Goal: Communication & Community: Answer question/provide support

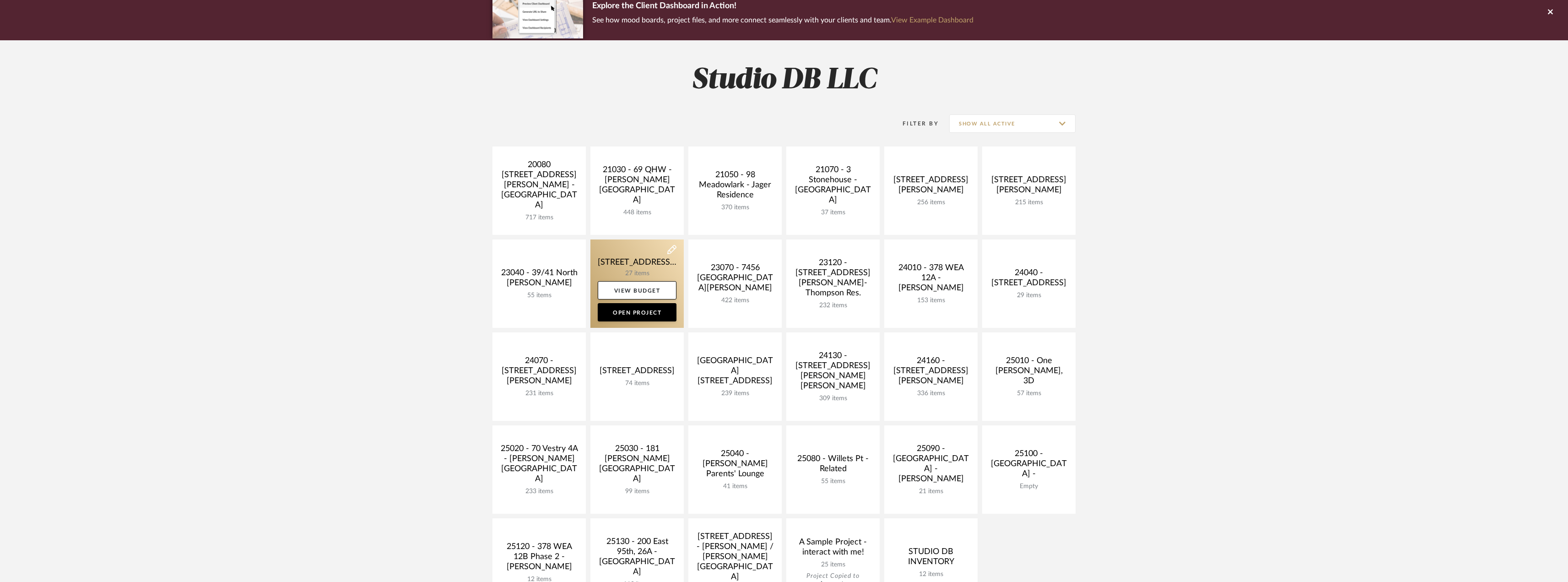
scroll to position [92, 0]
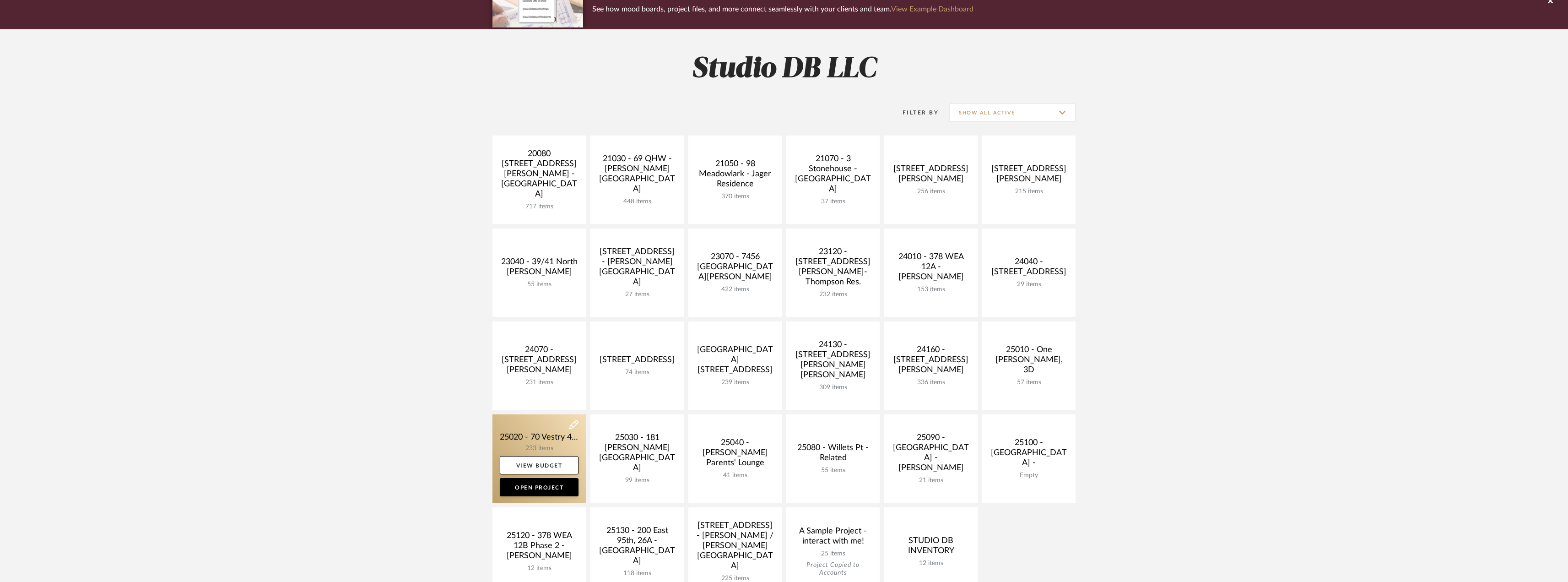
click at [540, 433] on link at bounding box center [539, 459] width 93 height 89
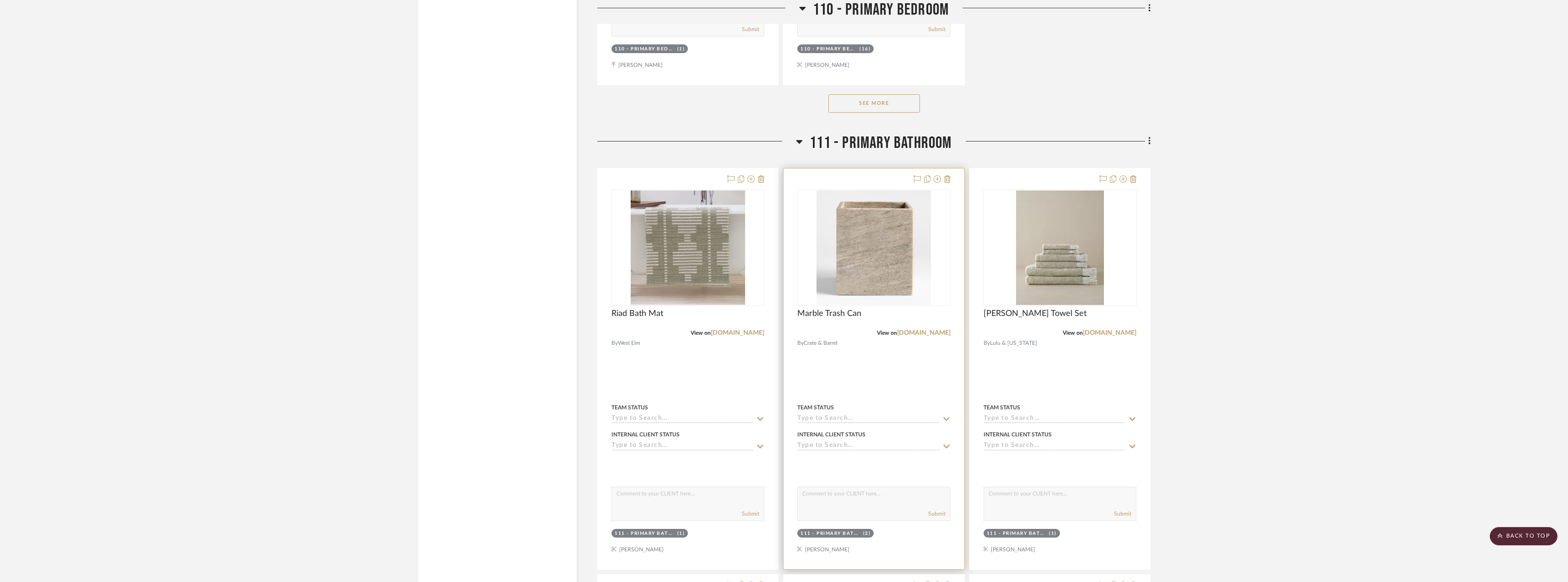
scroll to position [9110, 0]
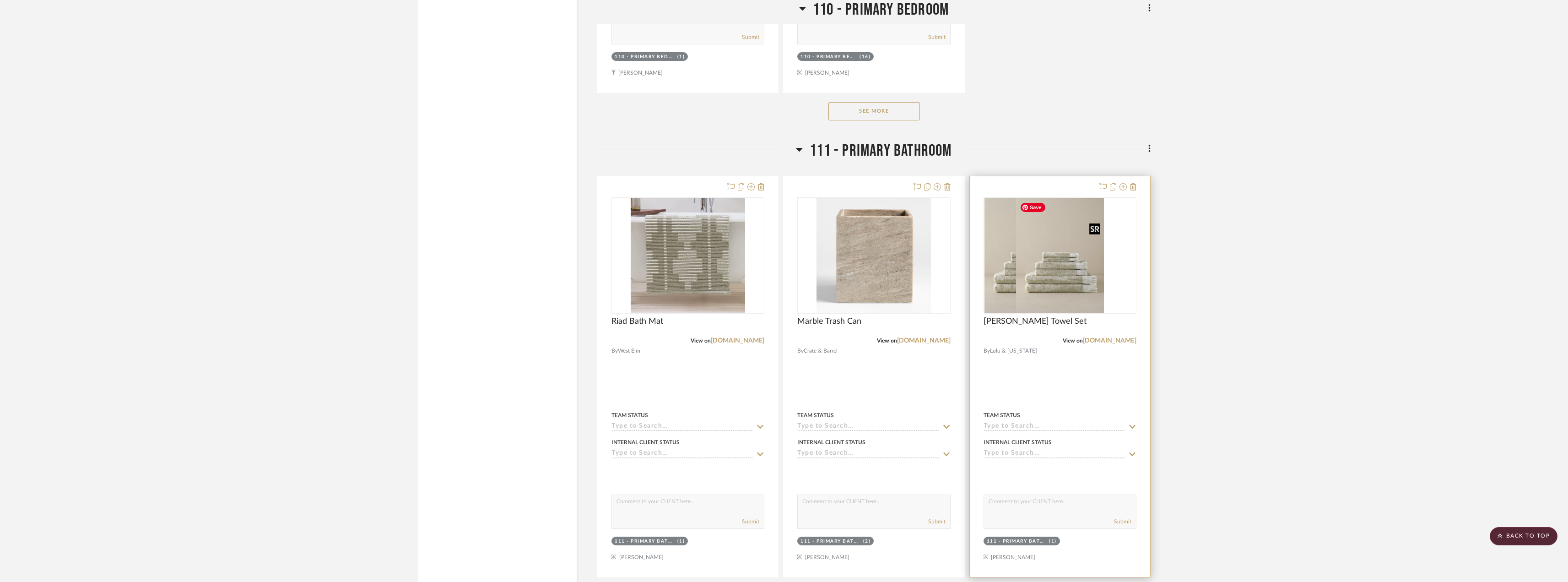
click at [1072, 269] on img "0" at bounding box center [1028, 255] width 88 height 114
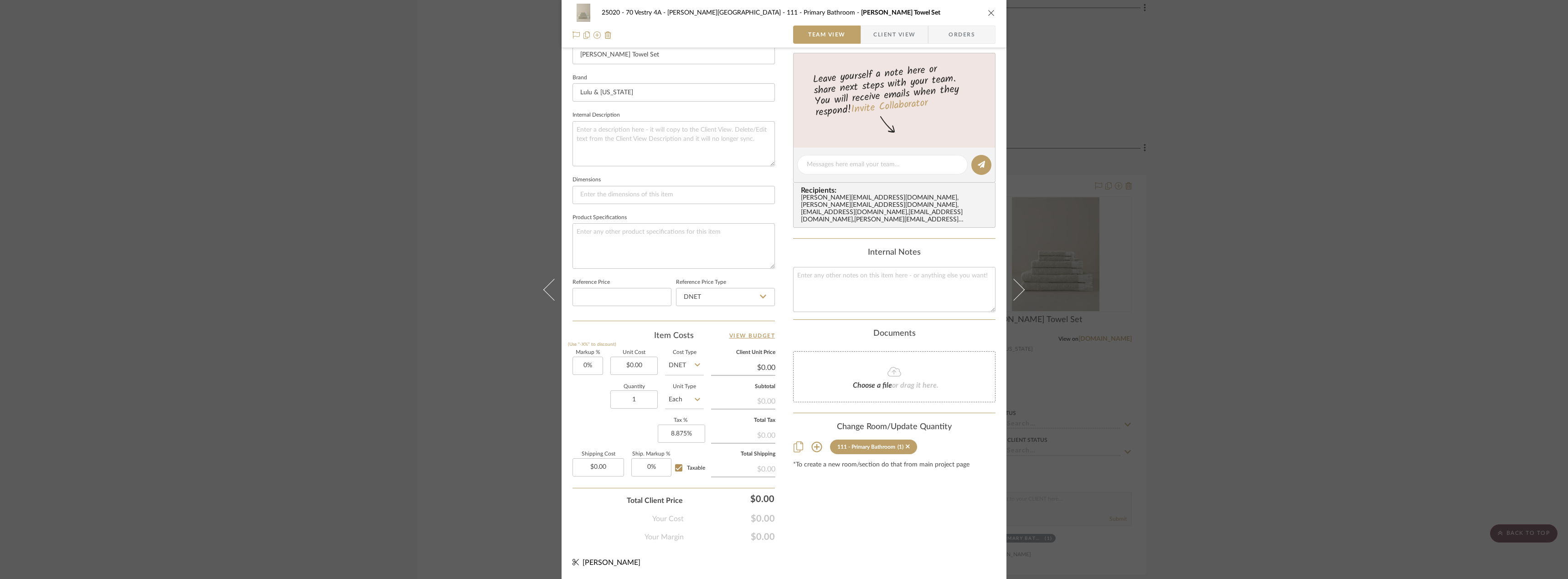
scroll to position [133, 0]
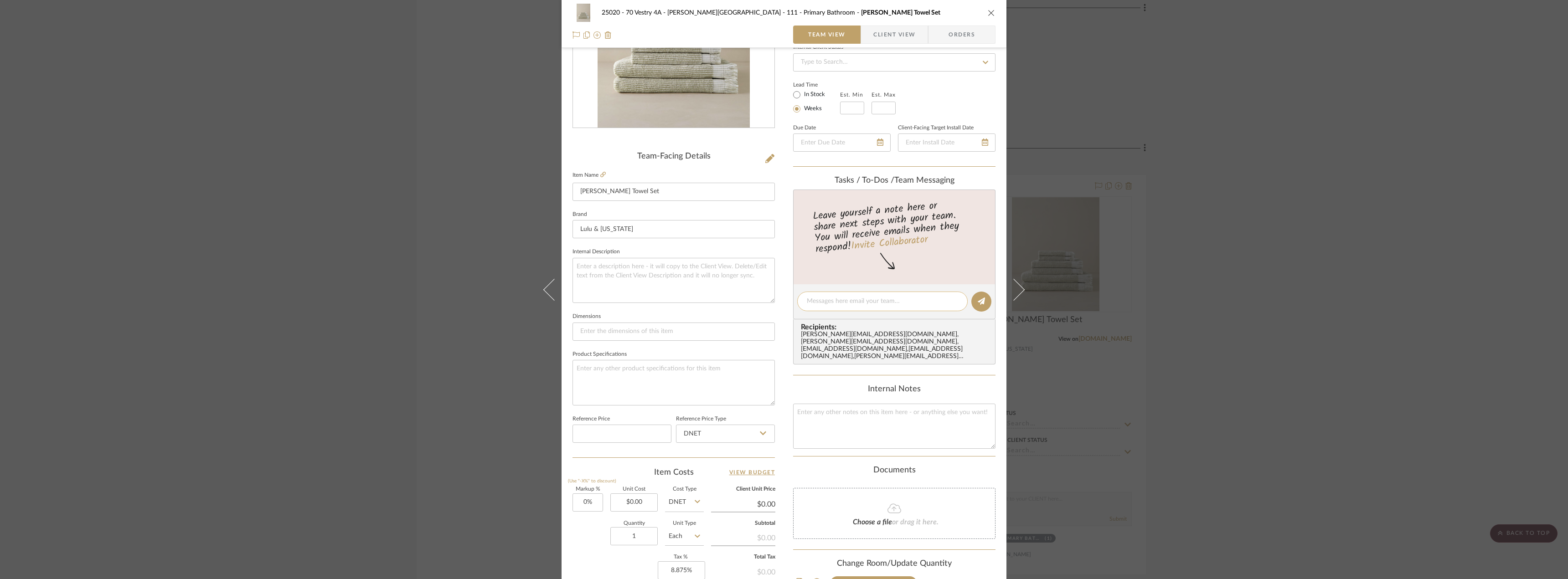
click at [830, 300] on textarea at bounding box center [882, 301] width 152 height 10
type textarea "L"
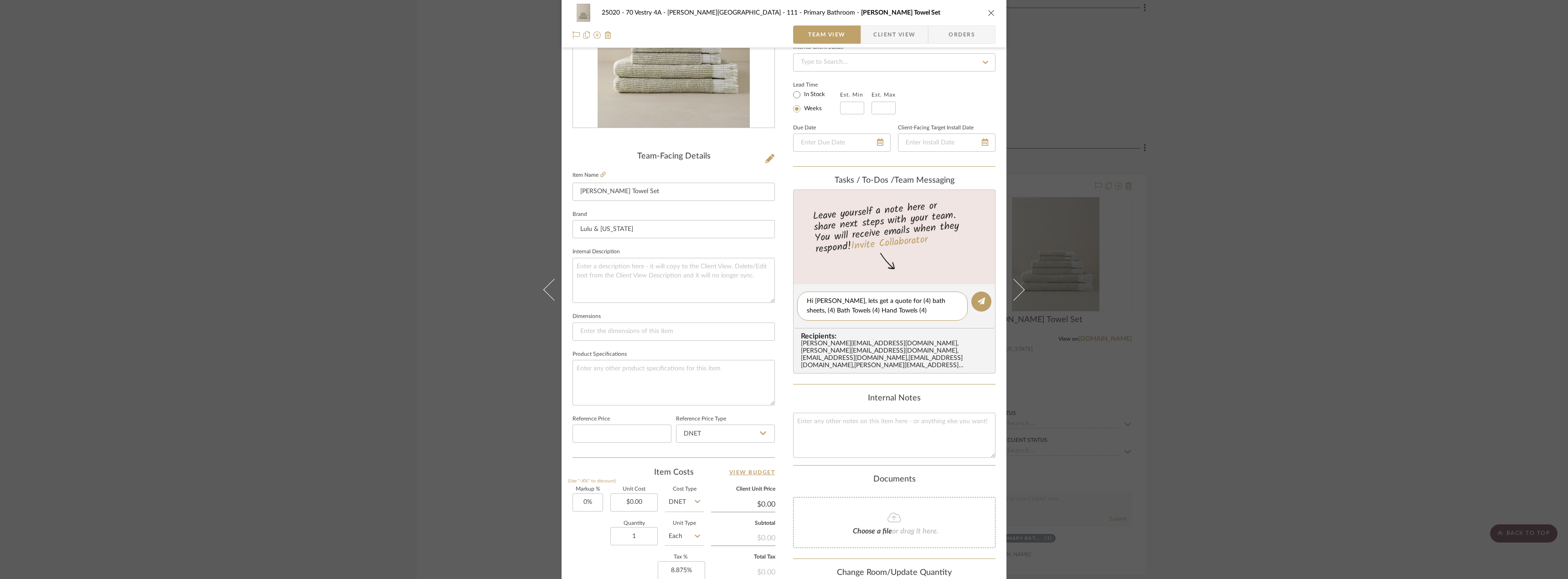
type textarea "Hi [PERSON_NAME], lets get a quote for (4) bath sheets, (4) Bath Towels (4) Han…"
click at [990, 305] on editor-of-message "Hi [PERSON_NAME], lets get a quote for (4) bath sheets, (4) Bath Towels (4) Han…" at bounding box center [894, 306] width 202 height 44
click at [980, 304] on icon at bounding box center [981, 301] width 7 height 7
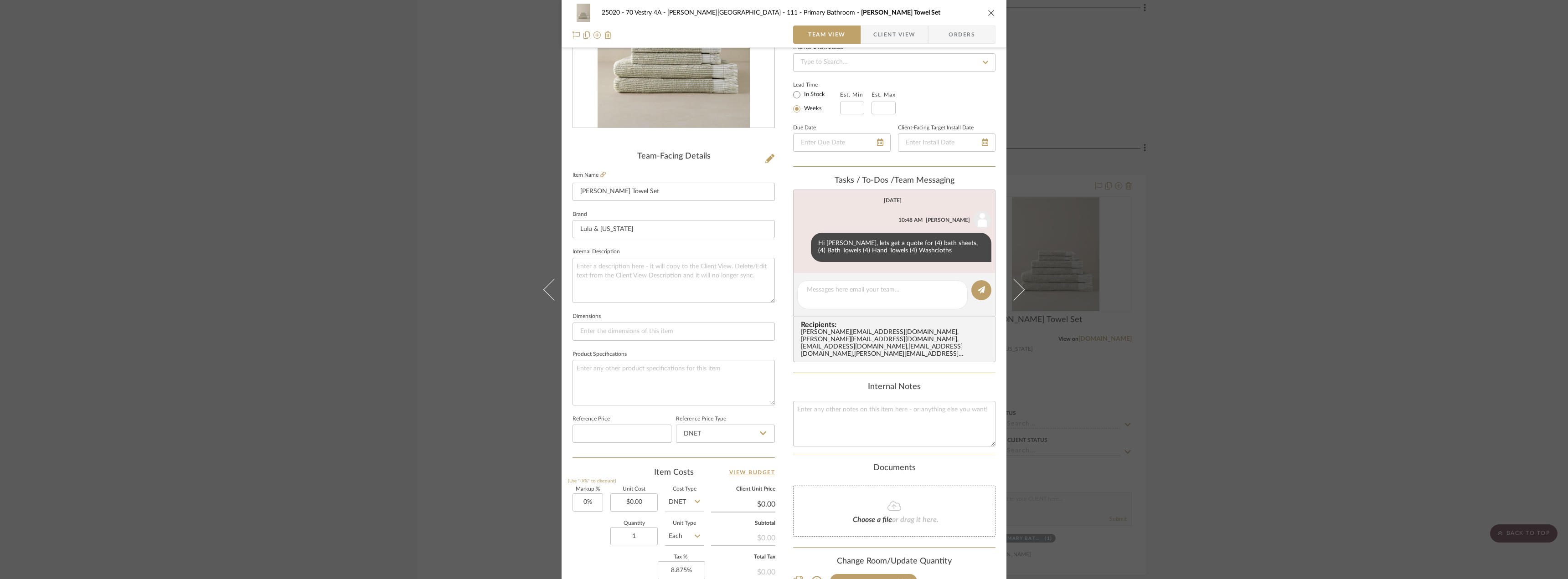
click at [1353, 164] on div "25020 - 70 Vestry 4A - [PERSON_NAME] 111 - Primary Bathroom [PERSON_NAME] Towel…" at bounding box center [784, 290] width 1568 height 579
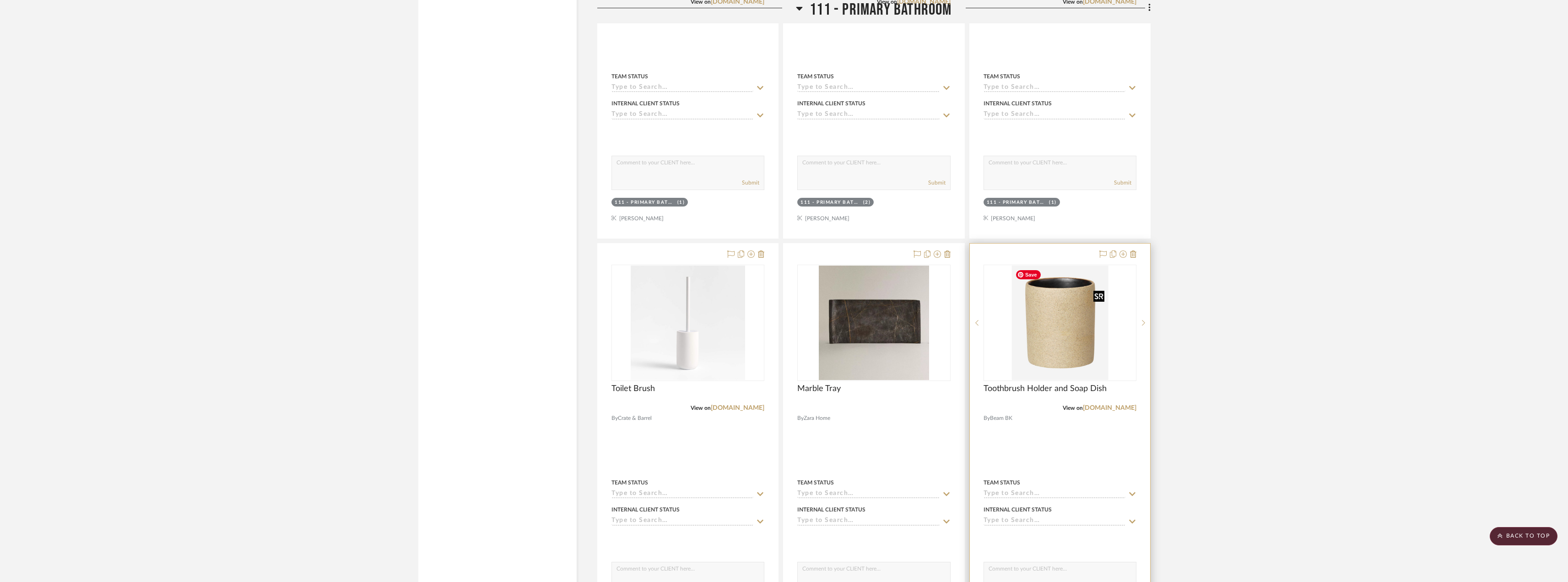
scroll to position [9476, 0]
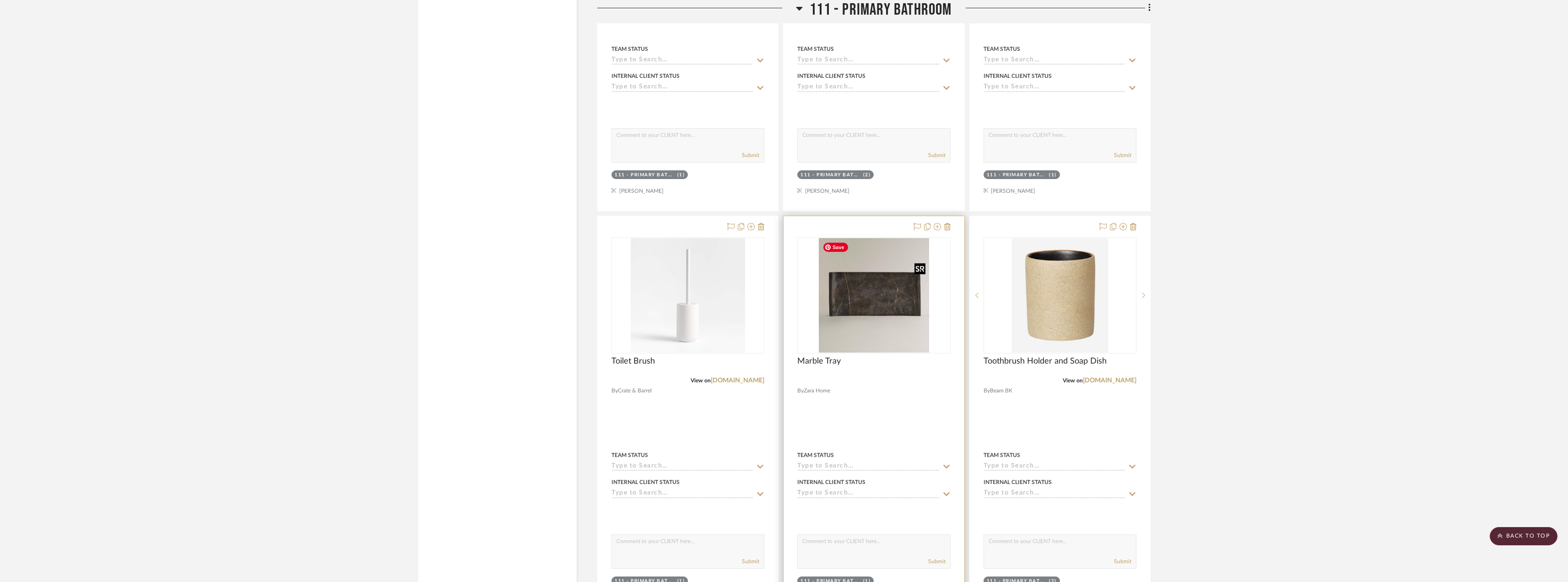
click at [859, 325] on img "0" at bounding box center [874, 295] width 110 height 114
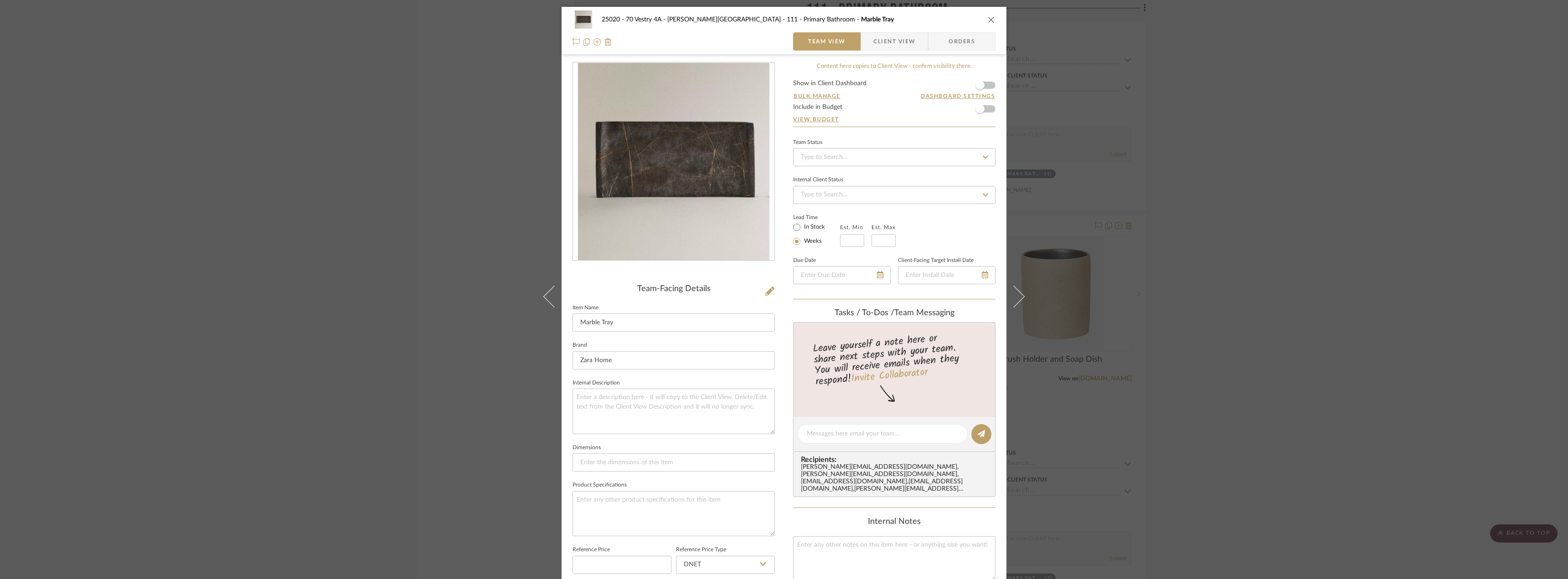
scroll to position [268, 0]
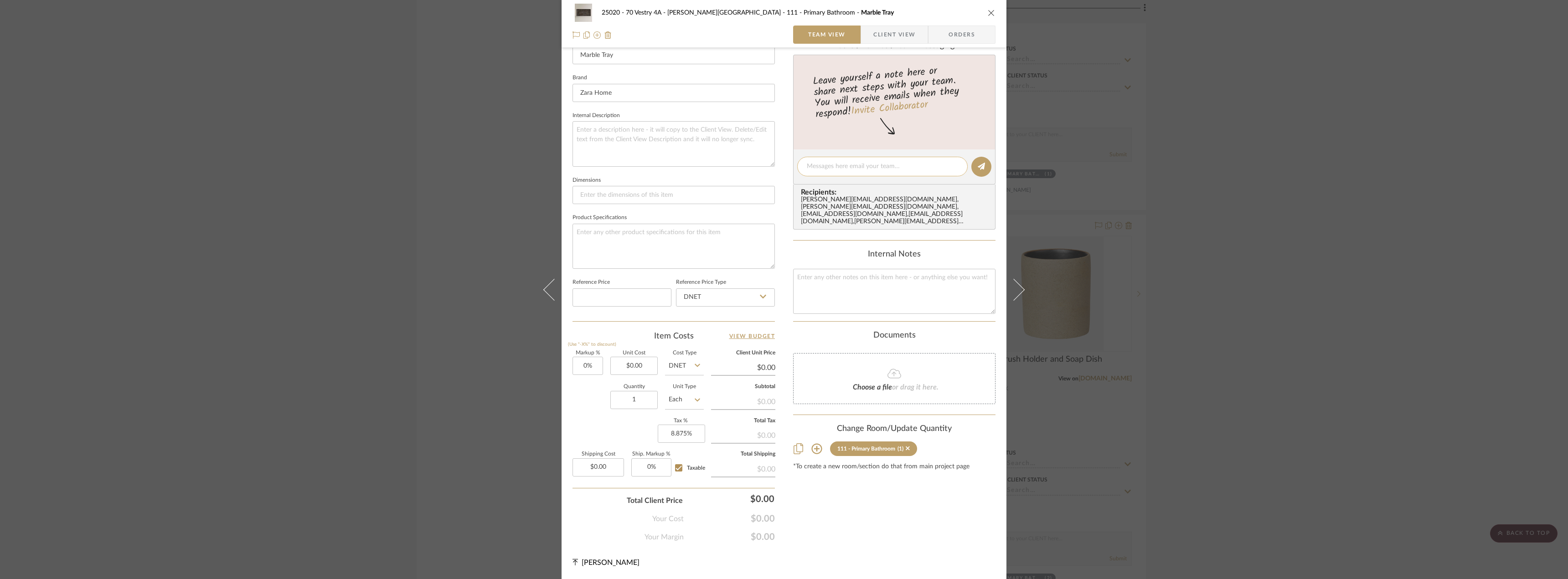
click at [901, 167] on textarea at bounding box center [882, 167] width 152 height 10
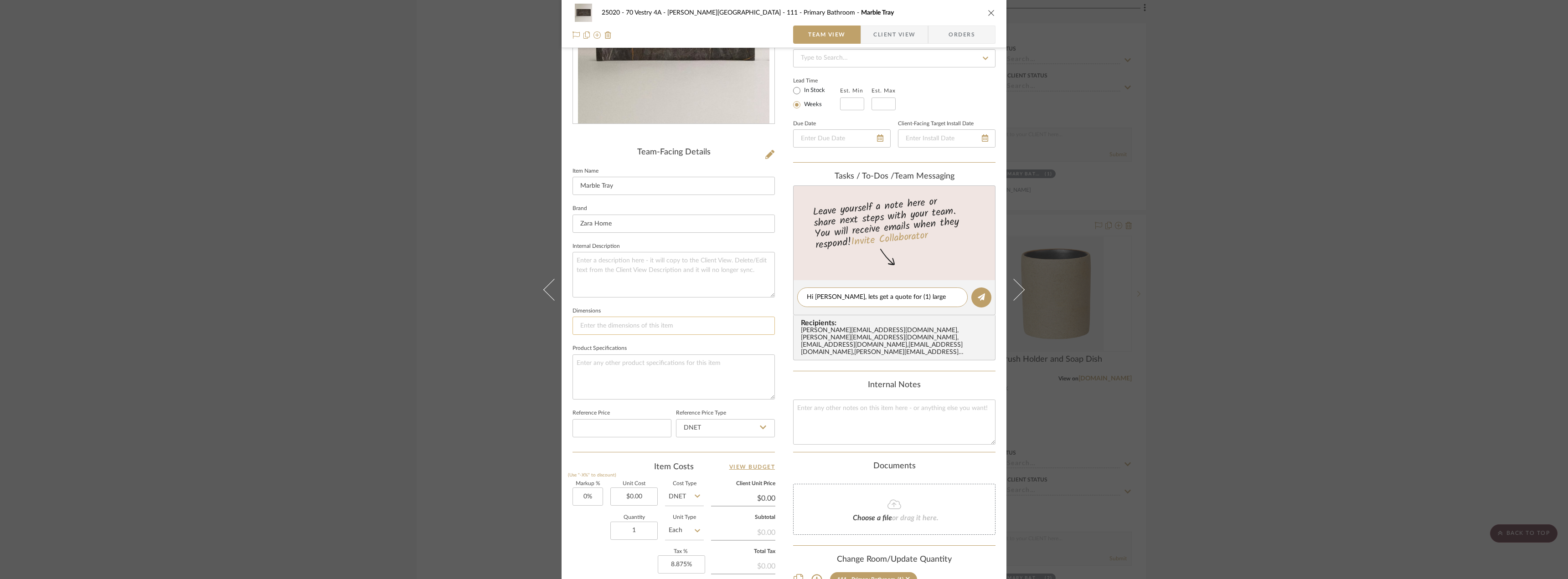
scroll to position [0, 0]
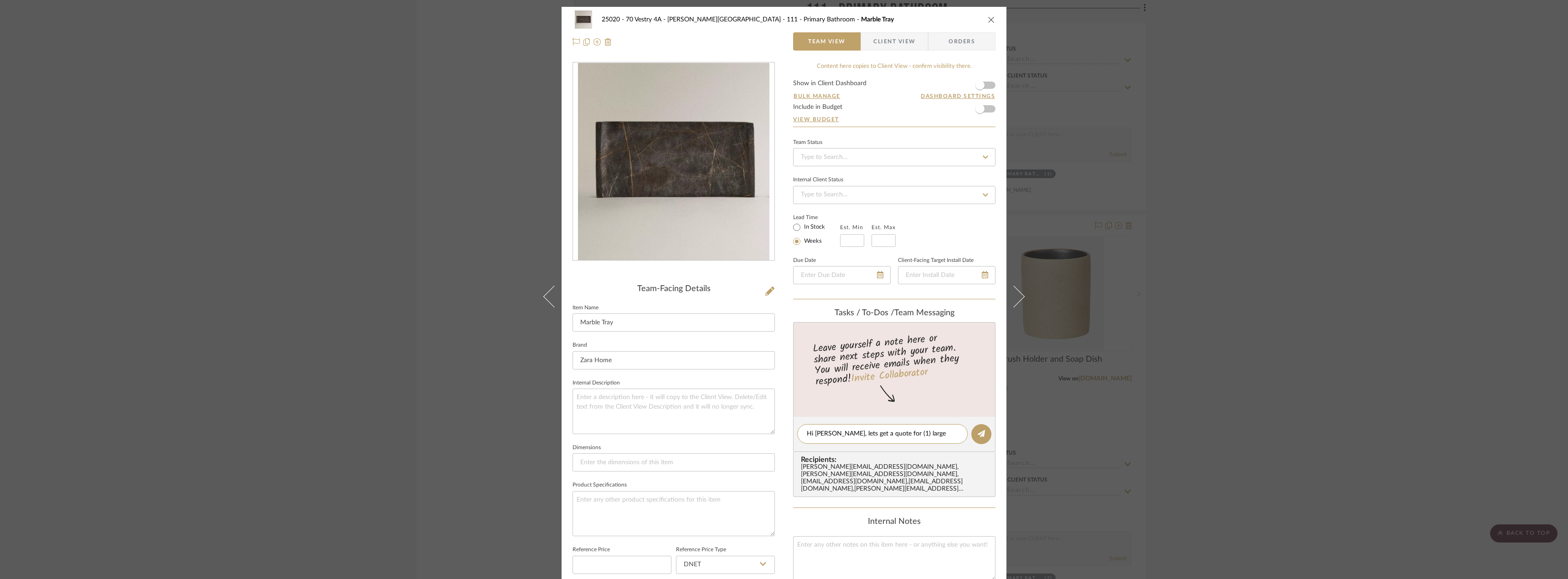
type textarea "Hi [PERSON_NAME], lets get a quote for (1) large tray"
drag, startPoint x: 1184, startPoint y: 269, endPoint x: 1034, endPoint y: 253, distance: 150.9
click at [1182, 268] on div "25020 - 70 Vestry 4A - [PERSON_NAME] 111 - Primary Bathroom Marble Tray Team Vi…" at bounding box center [784, 290] width 1568 height 579
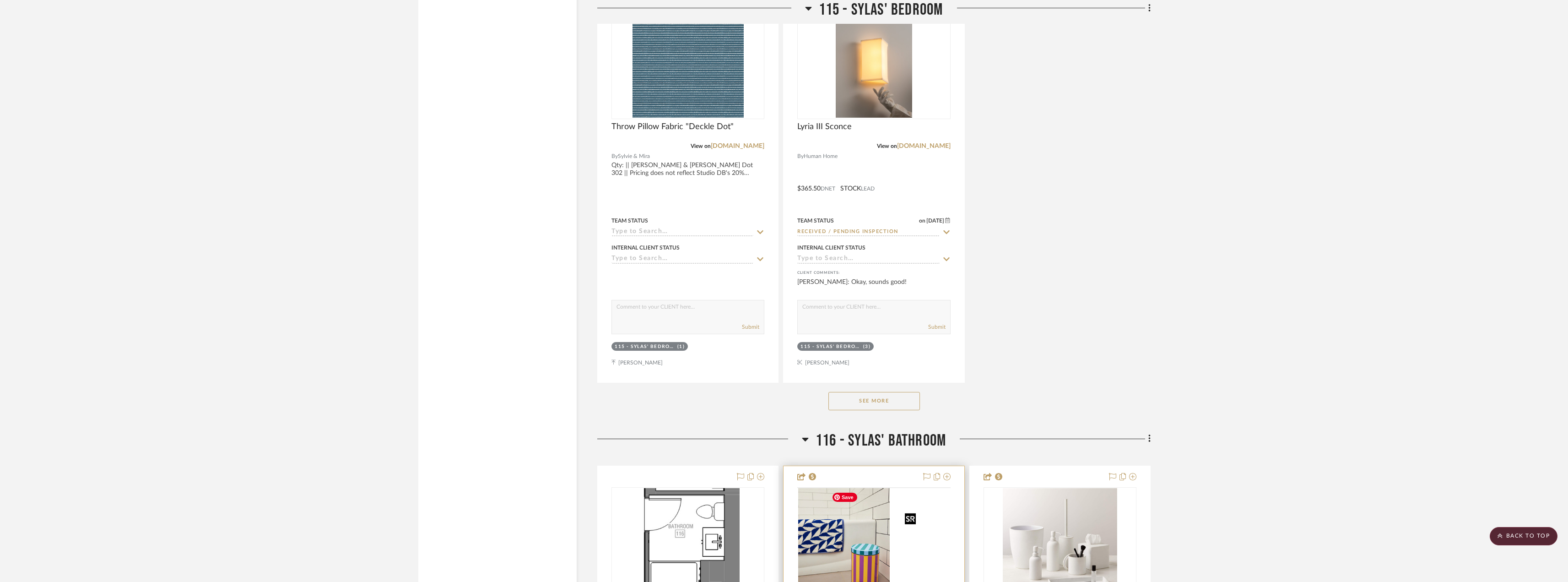
scroll to position [14238, 0]
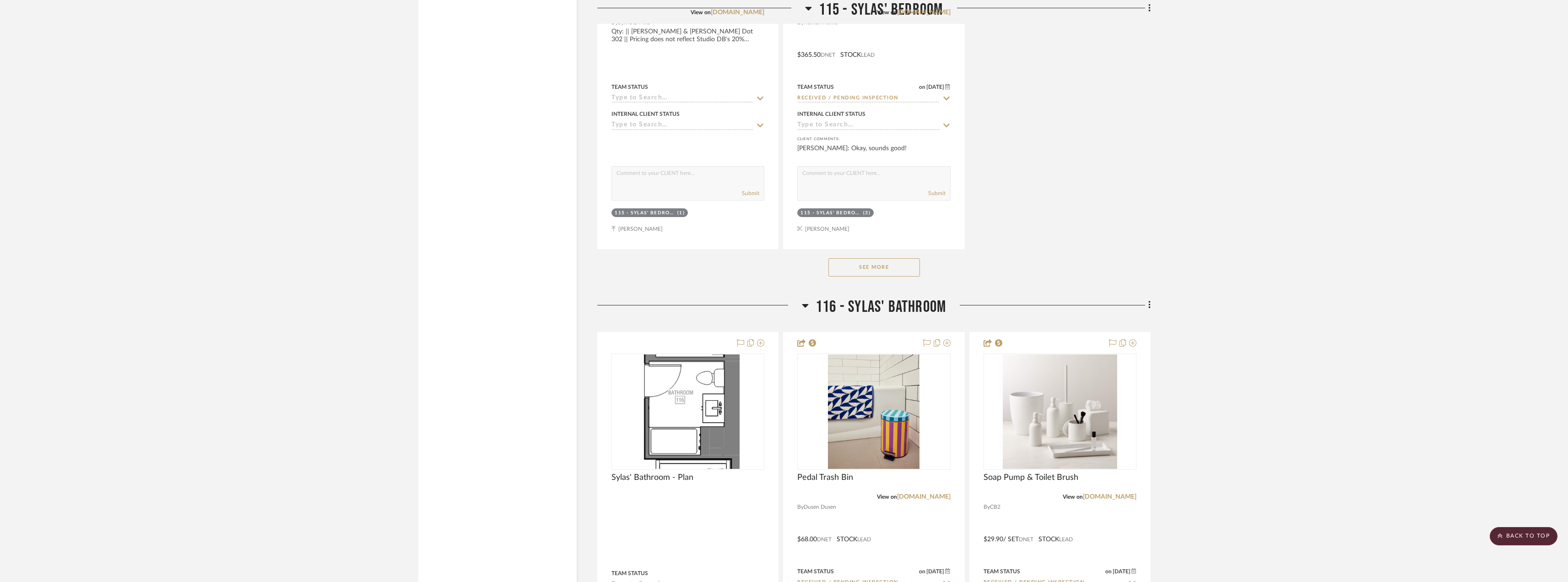
click at [878, 265] on button "See More" at bounding box center [874, 267] width 92 height 18
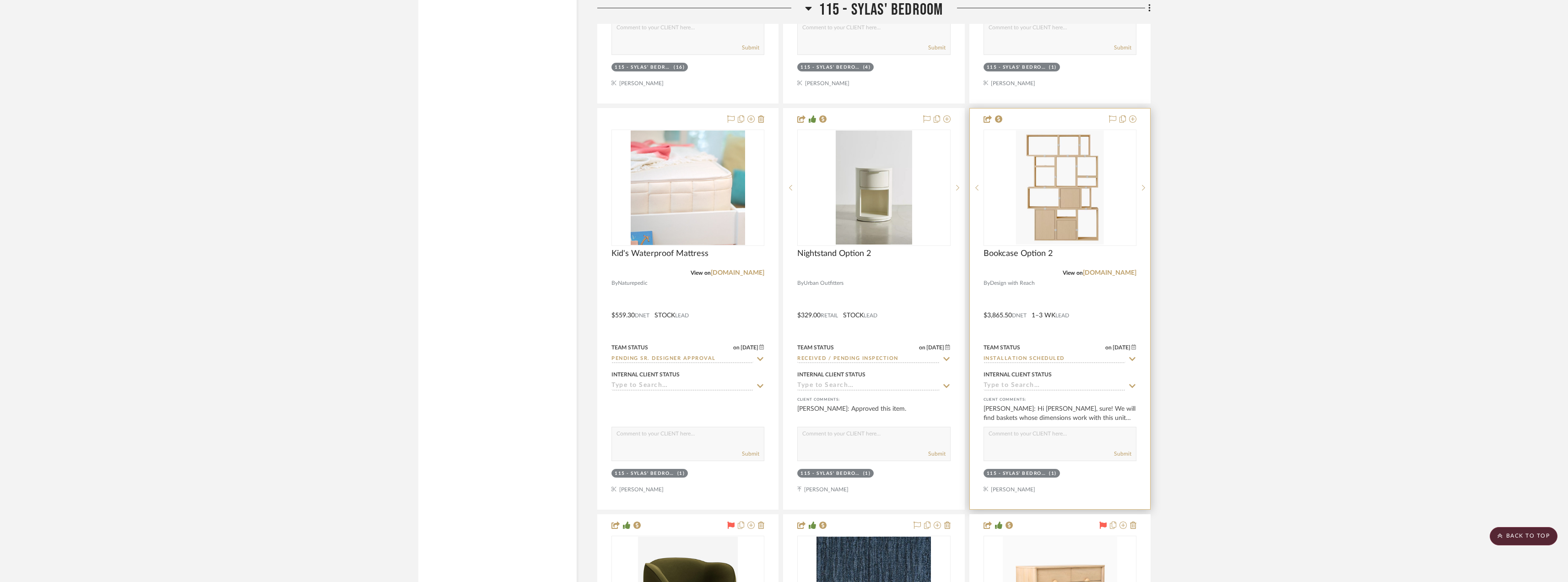
scroll to position [14787, 0]
click at [1044, 212] on img "0" at bounding box center [1059, 190] width 87 height 114
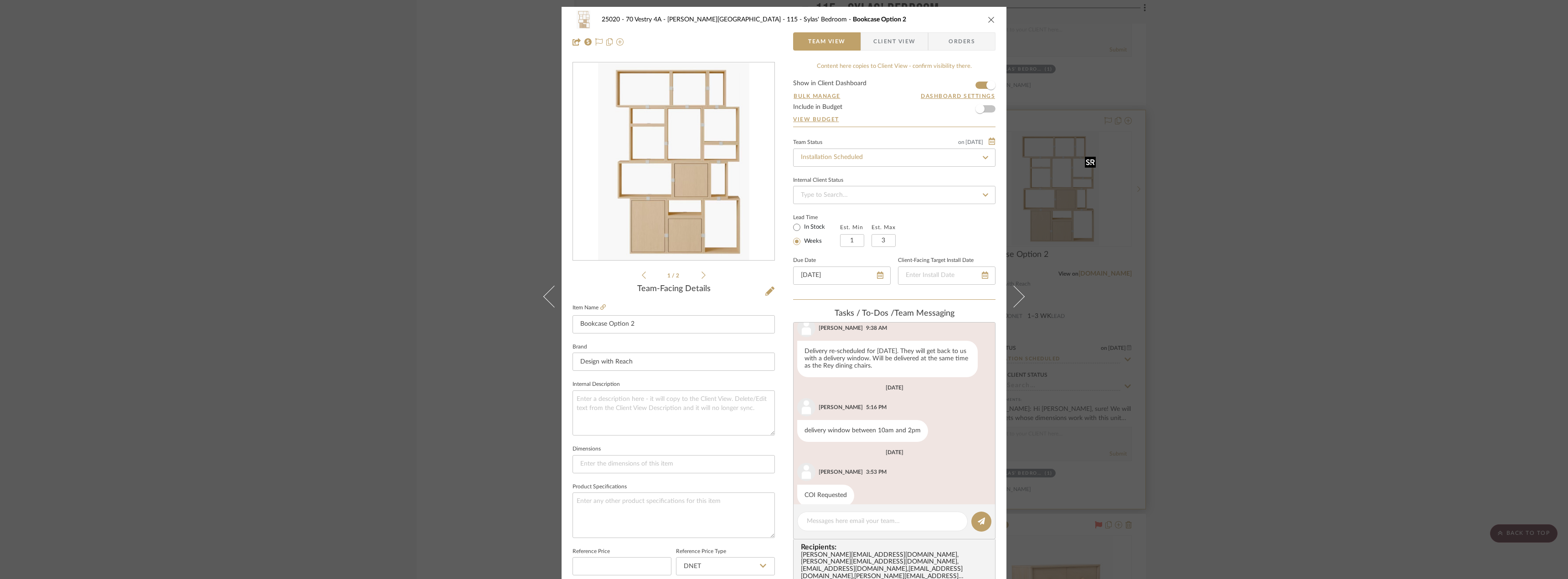
scroll to position [701, 0]
drag, startPoint x: 1249, startPoint y: 240, endPoint x: 1019, endPoint y: 206, distance: 232.5
click at [1249, 240] on div "25020 - 70 Vestry 4A - [PERSON_NAME] 115 - [PERSON_NAME]' Bedroom Bookcase Opti…" at bounding box center [784, 290] width 1568 height 579
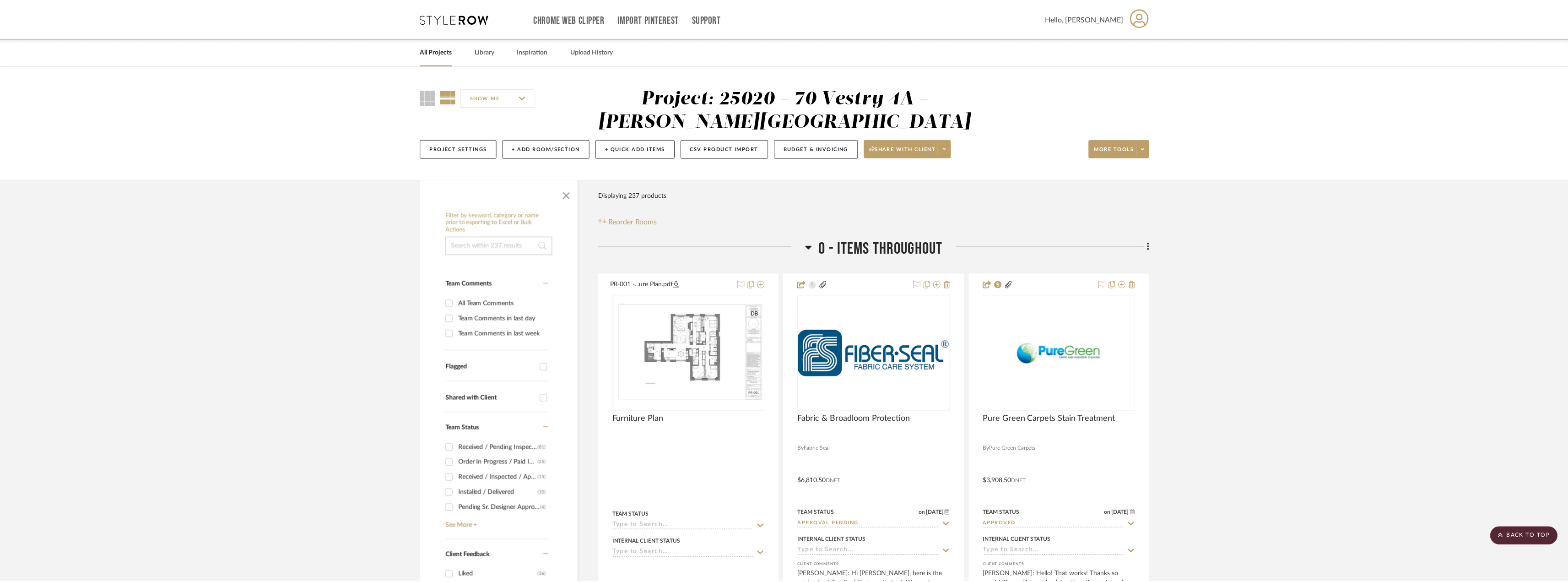
scroll to position [14787, 0]
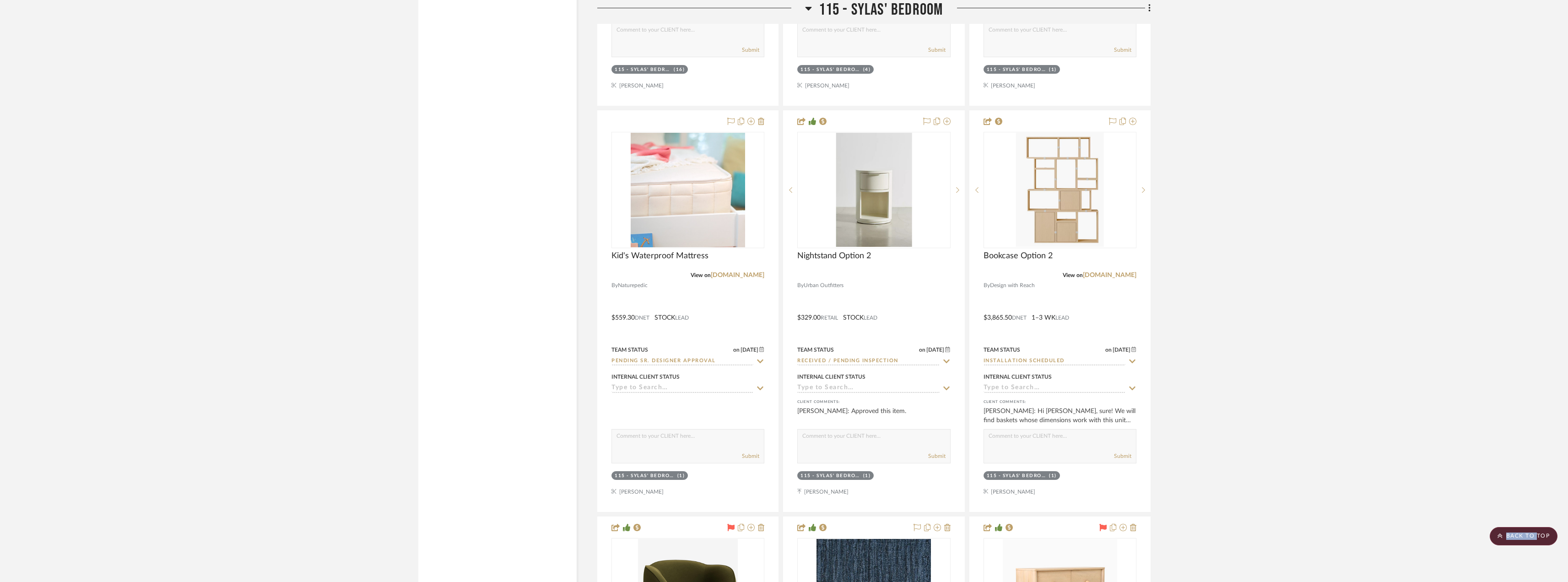
drag, startPoint x: 1537, startPoint y: 533, endPoint x: 1494, endPoint y: 483, distance: 65.9
click at [1536, 533] on scroll-to-top-button "BACK TO TOP" at bounding box center [1523, 536] width 68 height 18
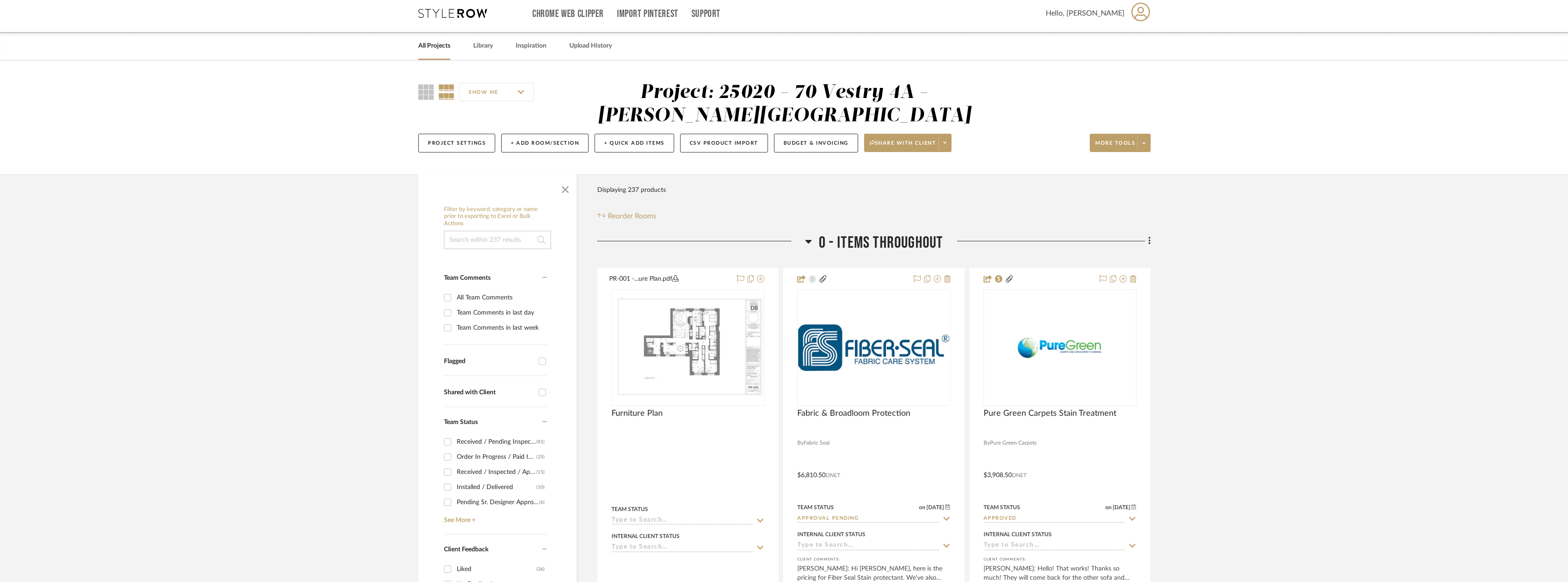
scroll to position [0, 0]
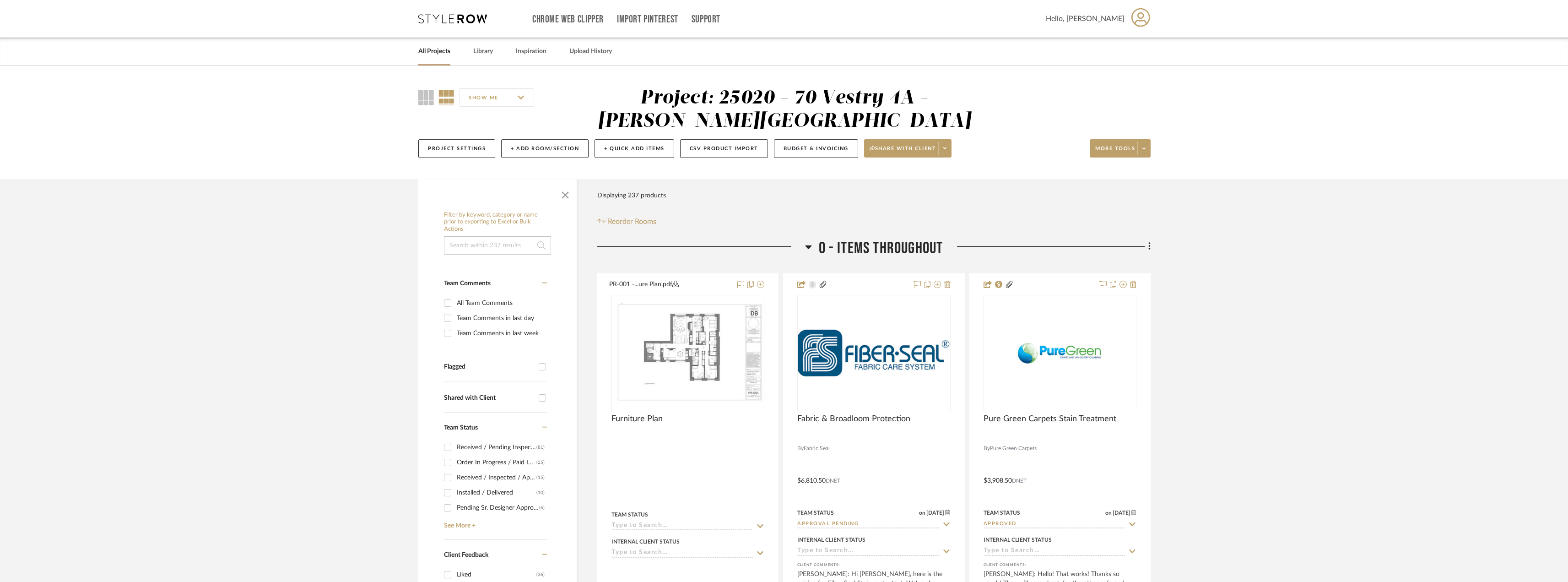
click at [513, 251] on input at bounding box center [497, 245] width 107 height 18
type input "appro"
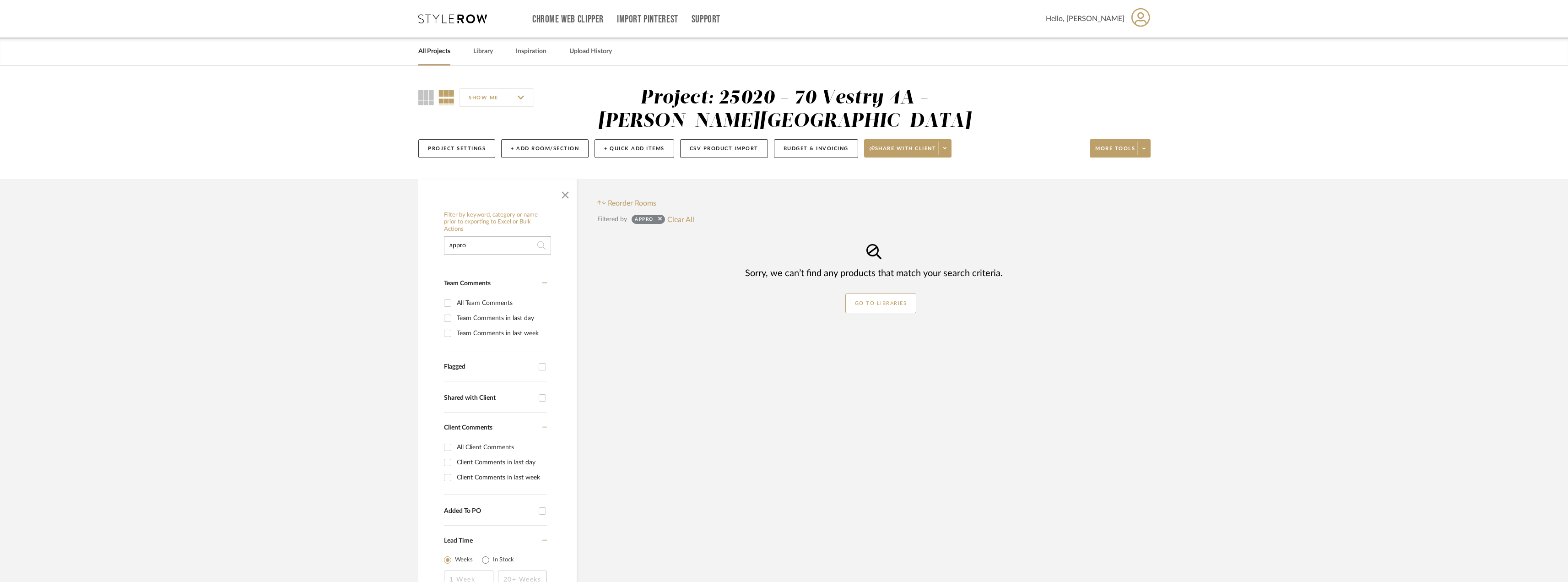
scroll to position [136, 0]
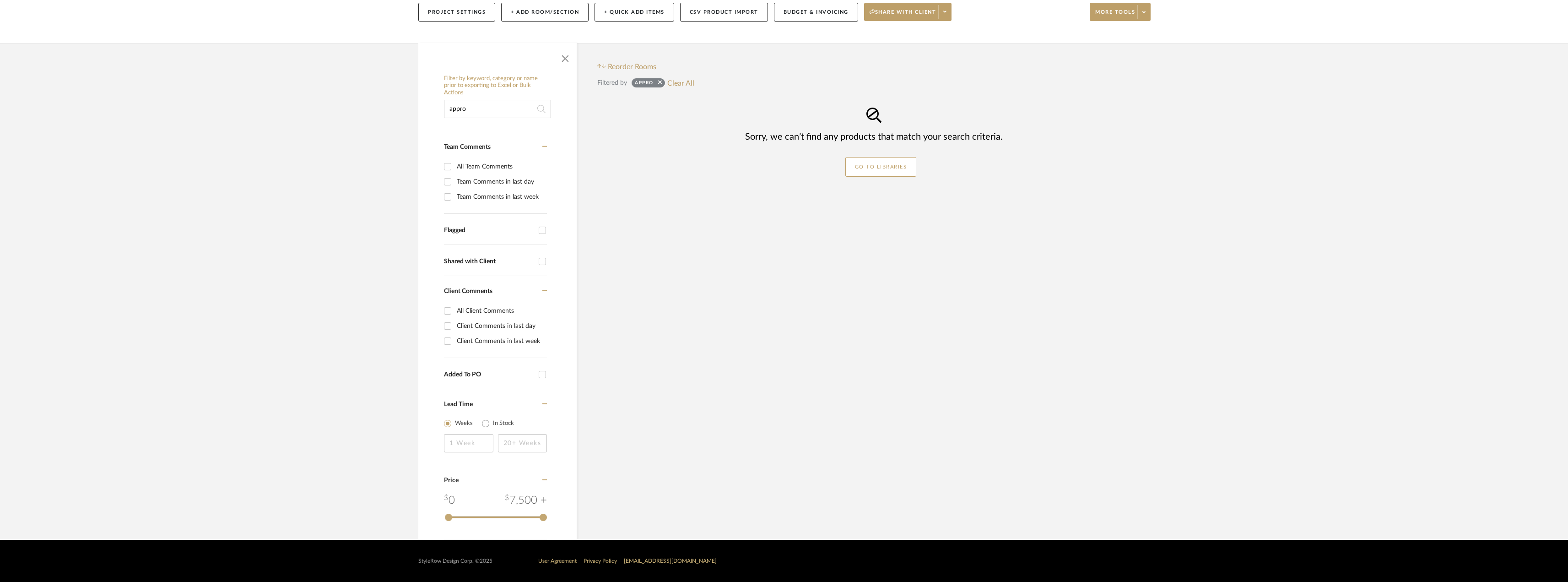
click at [472, 112] on input "appro" at bounding box center [497, 109] width 107 height 18
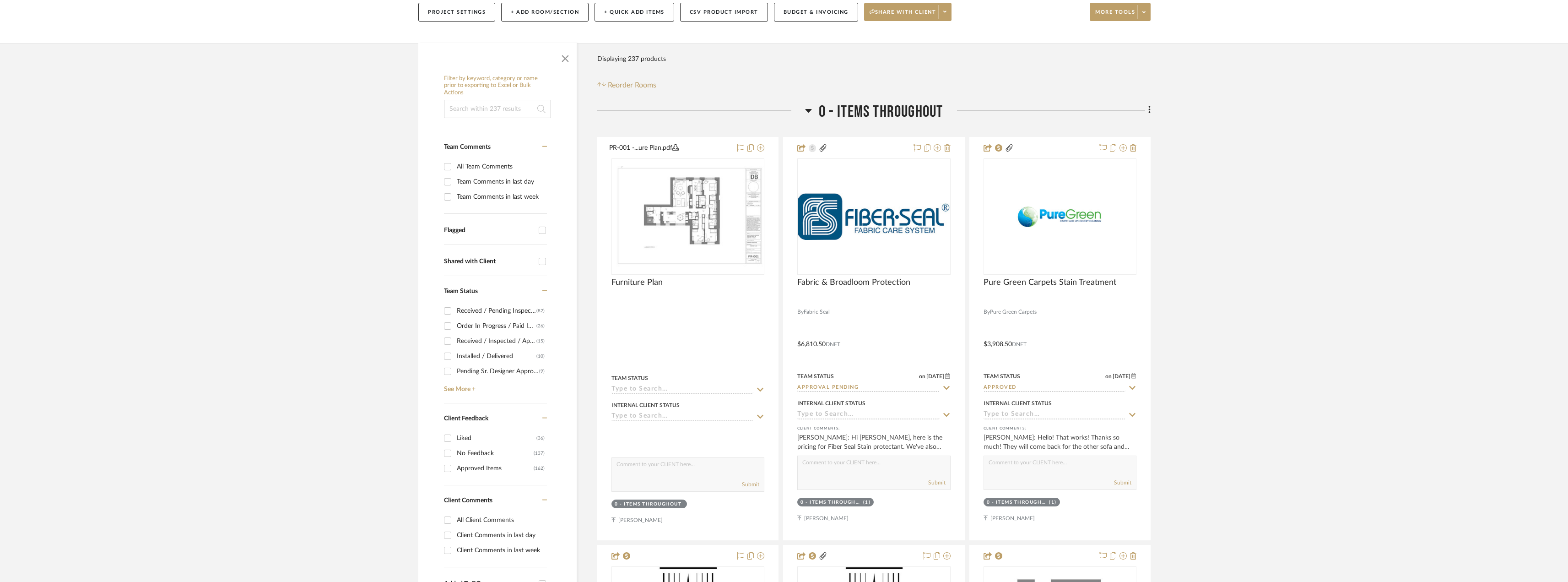
click at [448, 468] on input "Approved Items (162)" at bounding box center [447, 468] width 15 height 15
checkbox input "true"
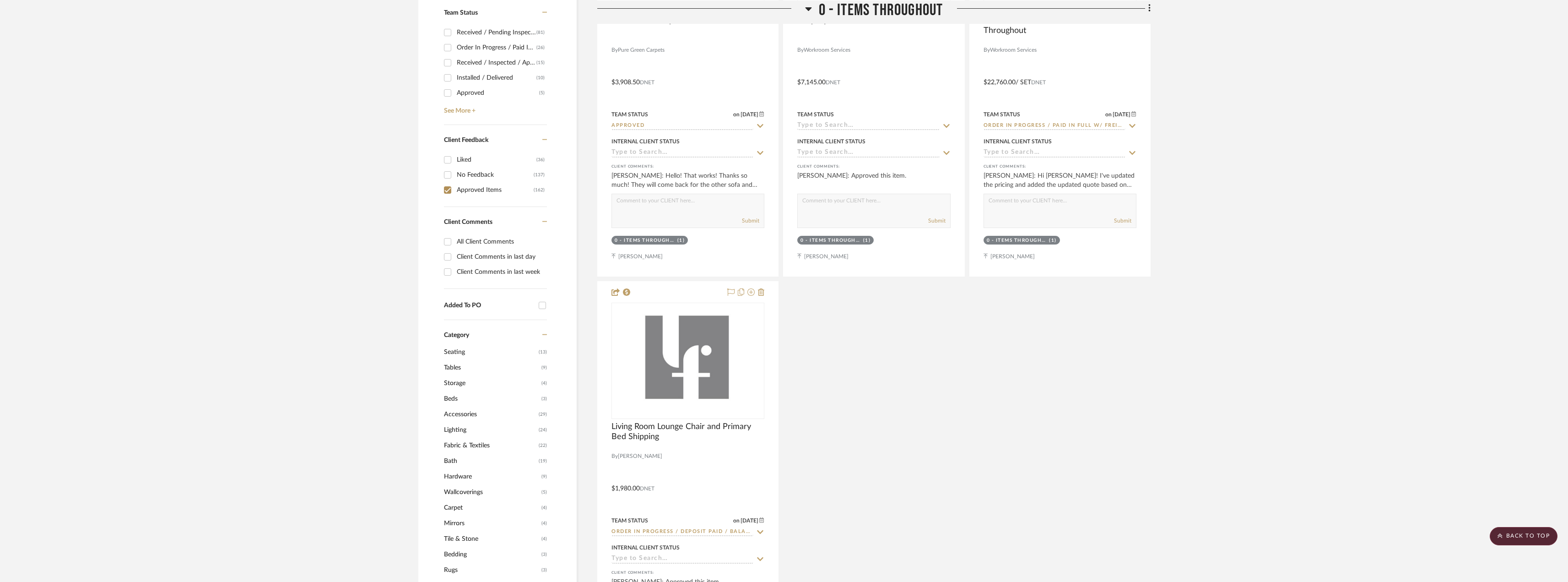
scroll to position [366, 0]
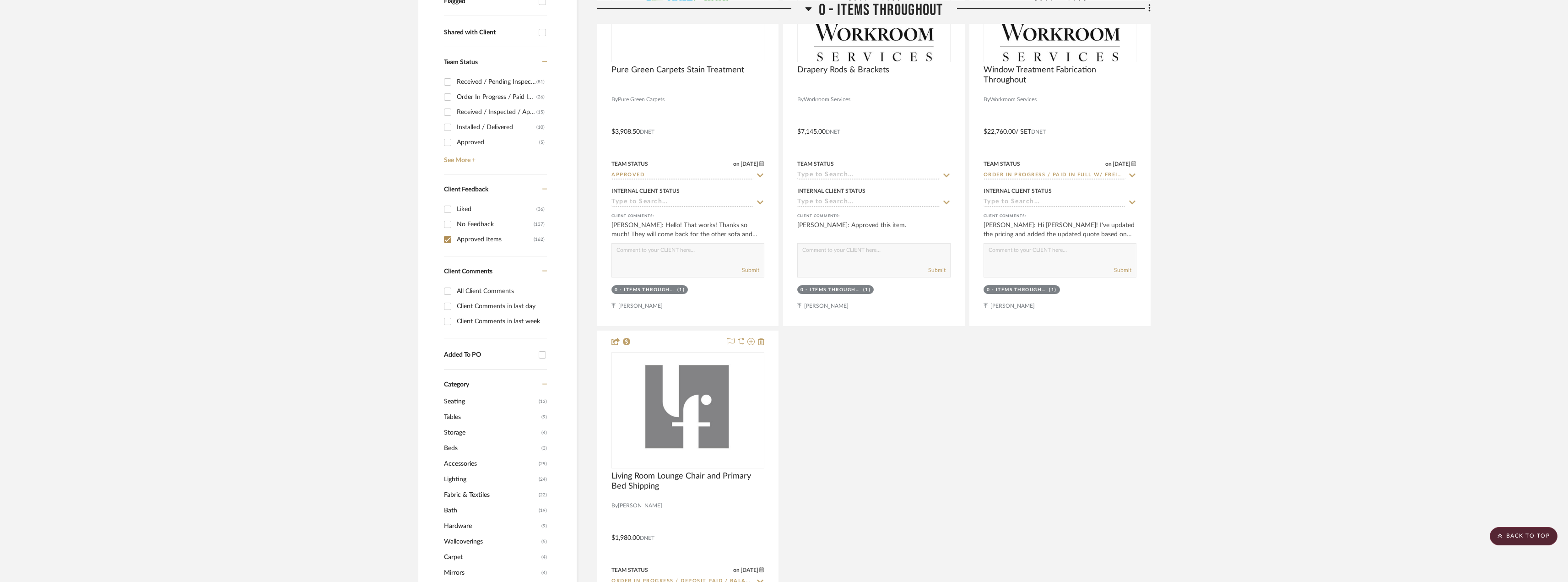
click at [447, 141] on input "Approved (5)" at bounding box center [447, 142] width 15 height 15
checkbox input "true"
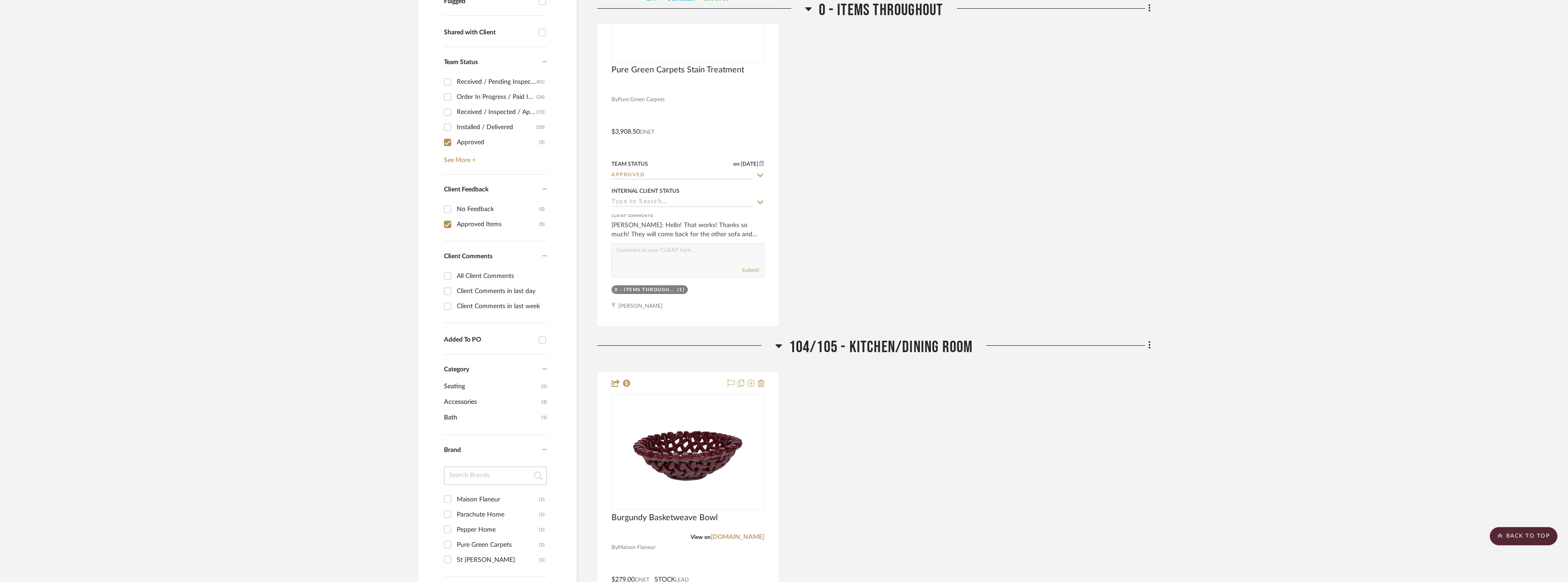
click at [443, 224] on div "Filter by keyword, category or name prior to exporting to Excel or Bulk Actions…" at bounding box center [497, 370] width 158 height 1056
click at [445, 222] on input "Approved Items (5)" at bounding box center [447, 224] width 15 height 15
checkbox input "false"
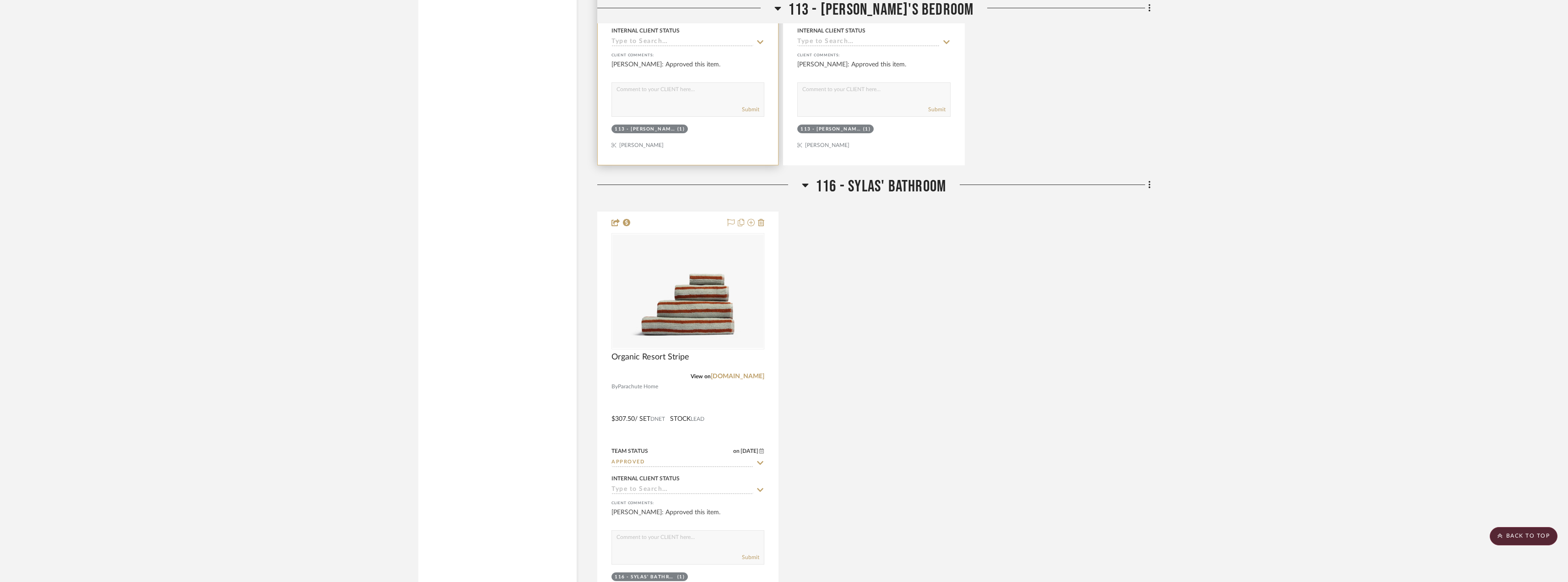
scroll to position [1510, 0]
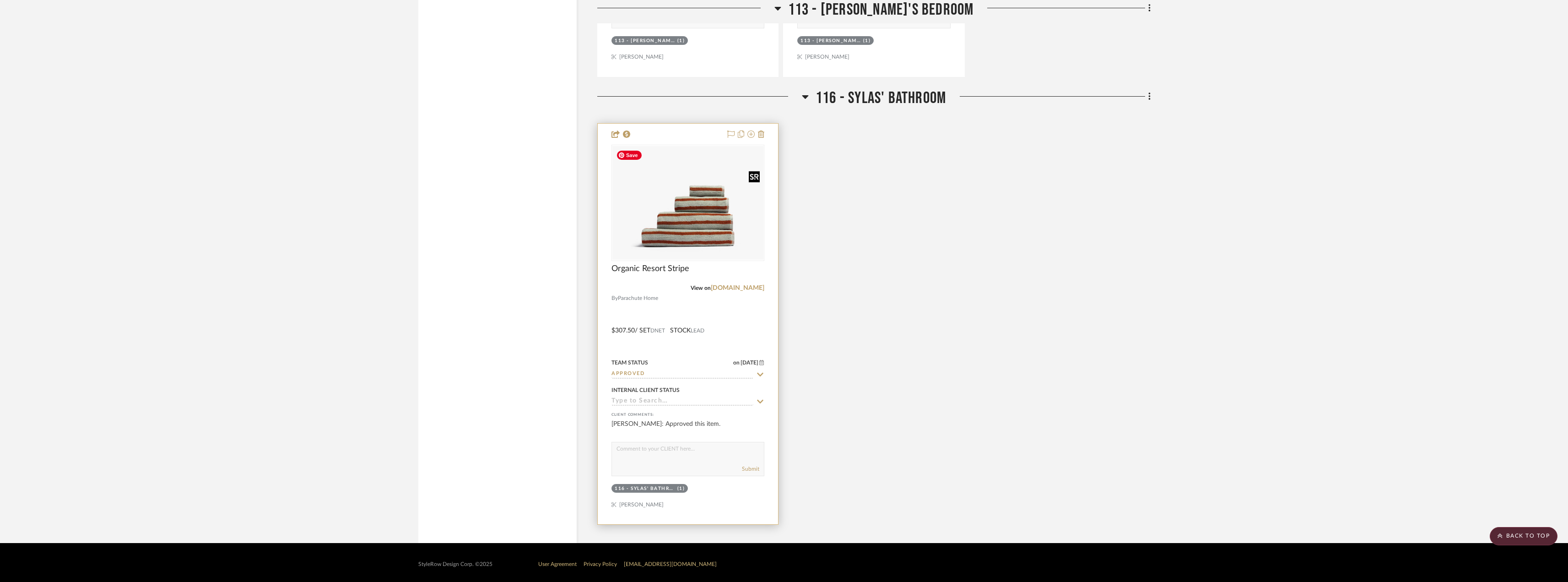
click at [728, 236] on img "0" at bounding box center [687, 203] width 151 height 114
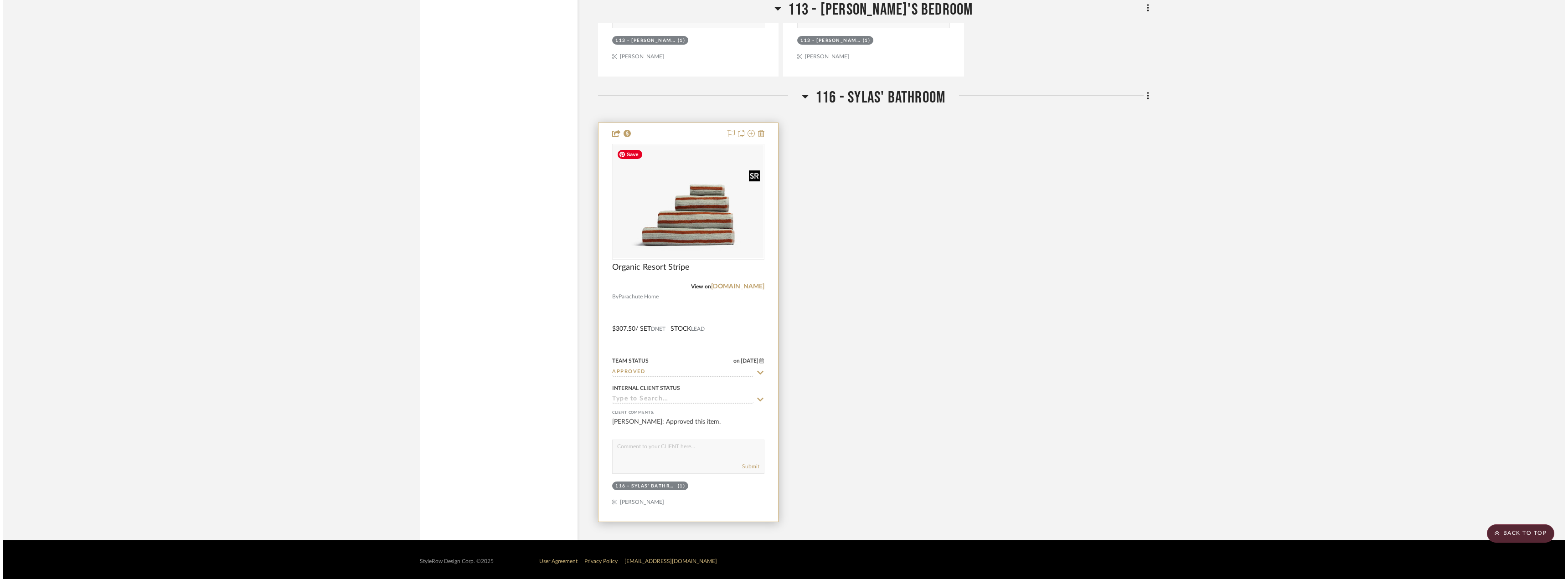
scroll to position [0, 0]
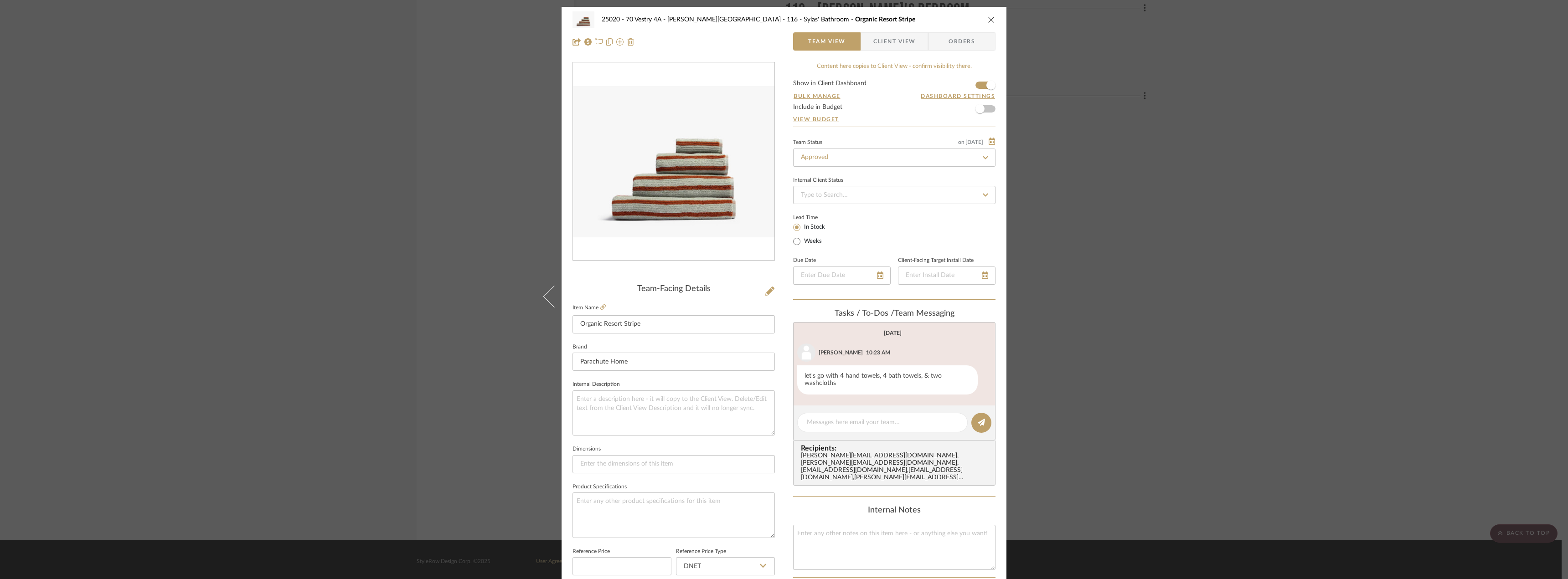
click at [1145, 342] on div "25020 - 70 Vestry 4A - [PERSON_NAME] 116 - [PERSON_NAME]' Bathroom Organic Reso…" at bounding box center [784, 290] width 1568 height 579
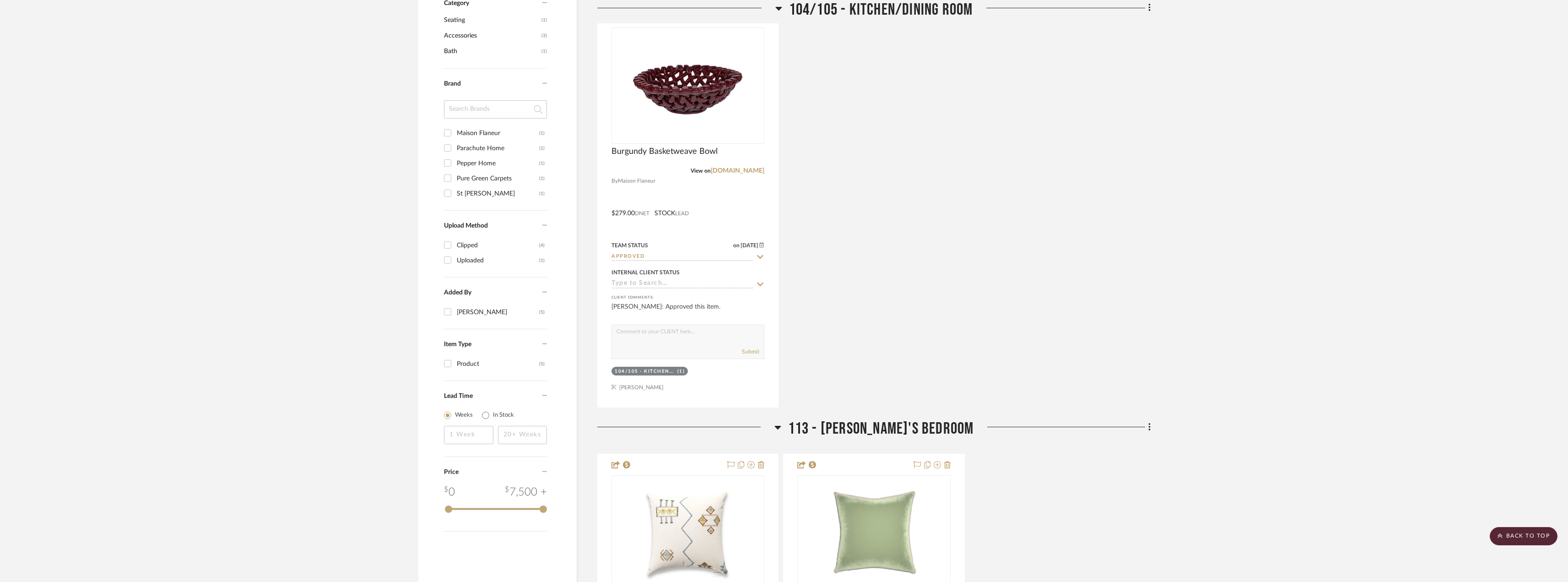
scroll to position [1098, 0]
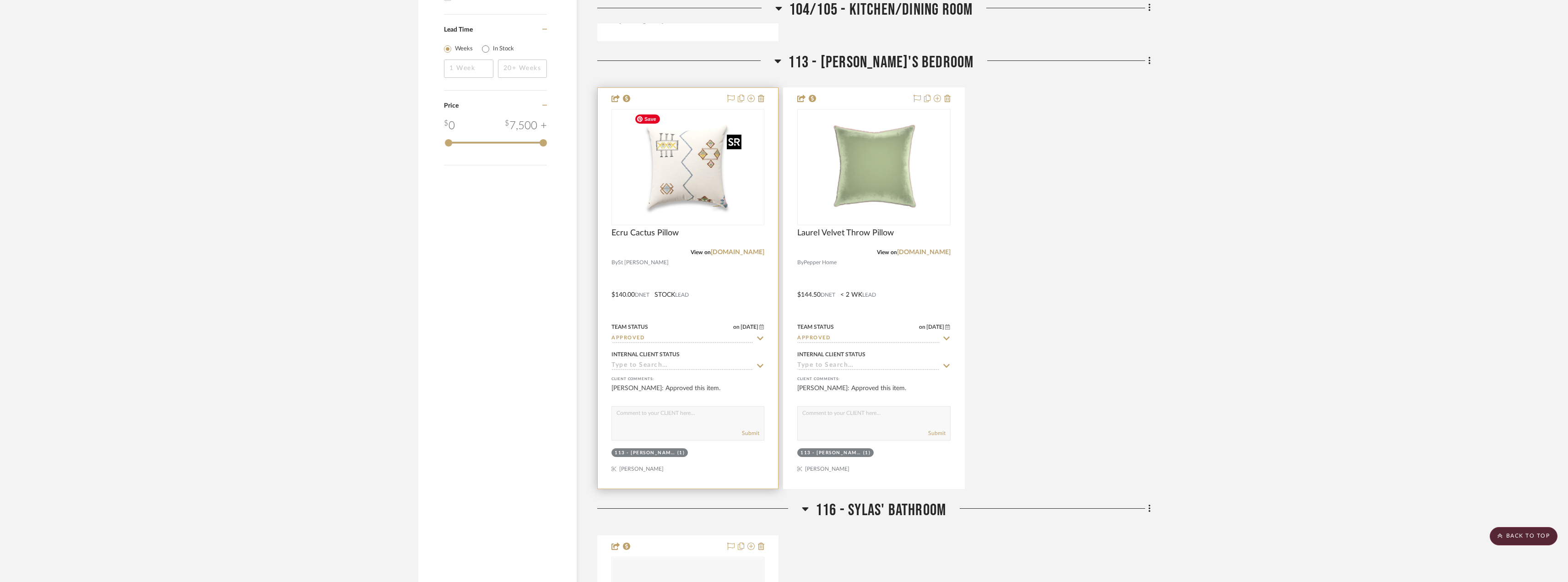
click at [692, 182] on img "0" at bounding box center [687, 167] width 114 height 114
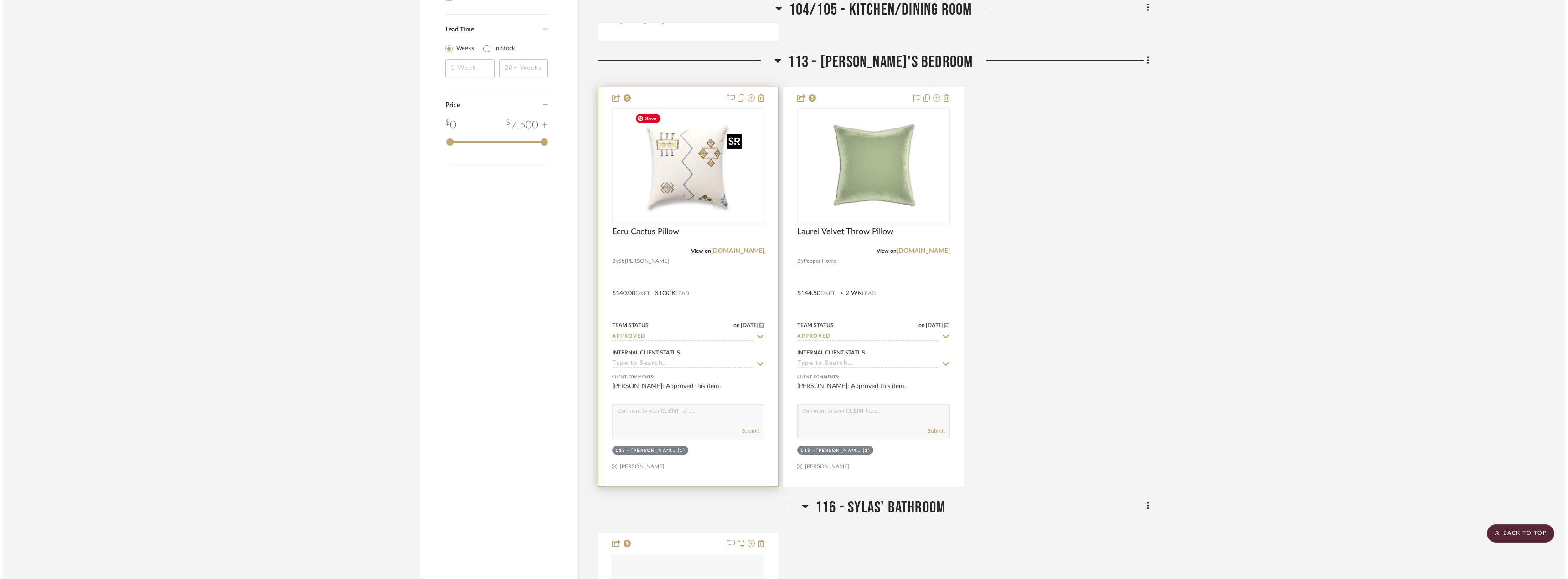
scroll to position [0, 0]
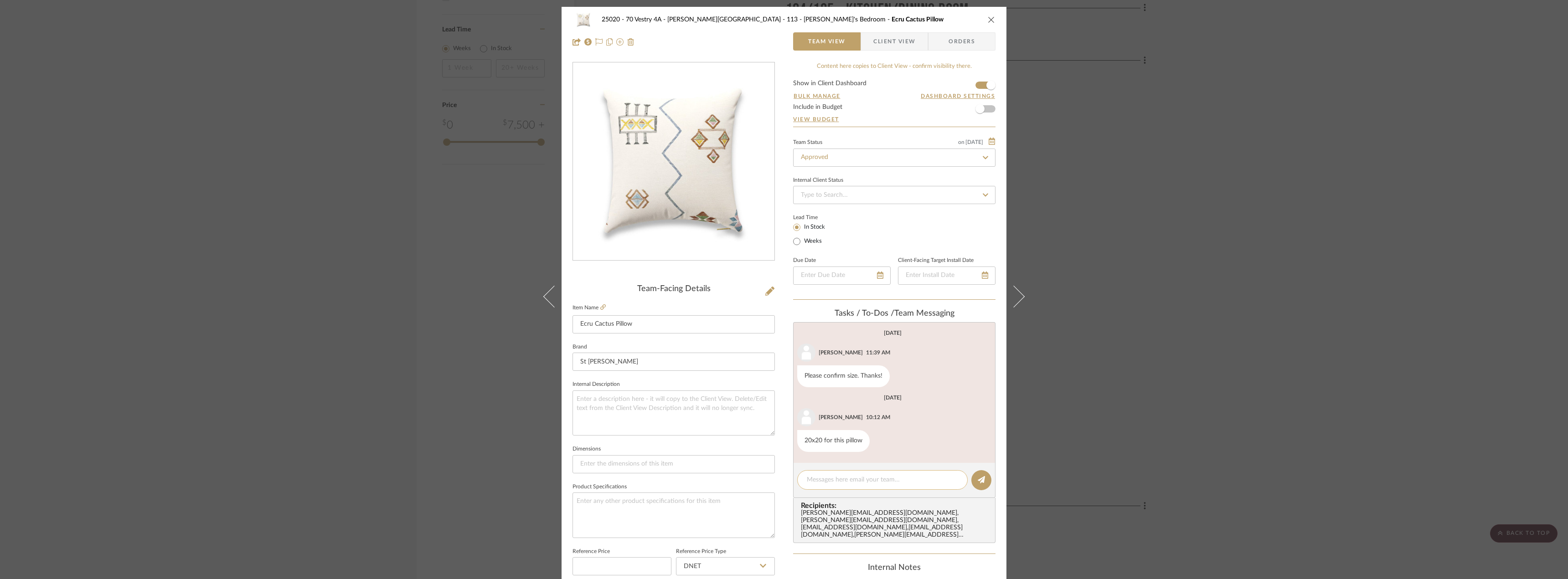
click at [866, 474] on div at bounding box center [883, 480] width 170 height 19
click at [861, 480] on textarea at bounding box center [882, 480] width 152 height 10
drag, startPoint x: 912, startPoint y: 481, endPoint x: 739, endPoint y: 466, distance: 173.6
click at [739, 466] on div "25020 - 70 Vestry 4A - [PERSON_NAME] 113 - [PERSON_NAME]'s Bedroom Ecru Cactus …" at bounding box center [784, 427] width 445 height 841
type textarea "Hi [PERSON_NAME], can we place this order?"
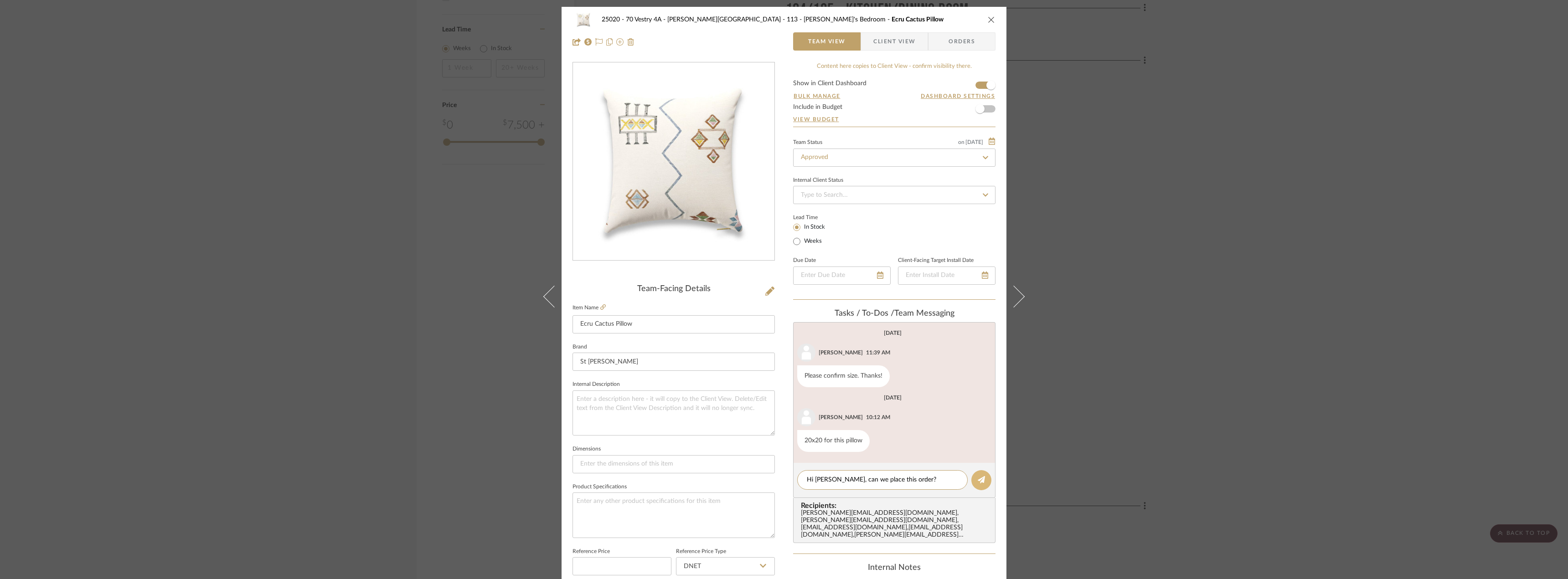
click at [972, 479] on button at bounding box center [981, 480] width 20 height 20
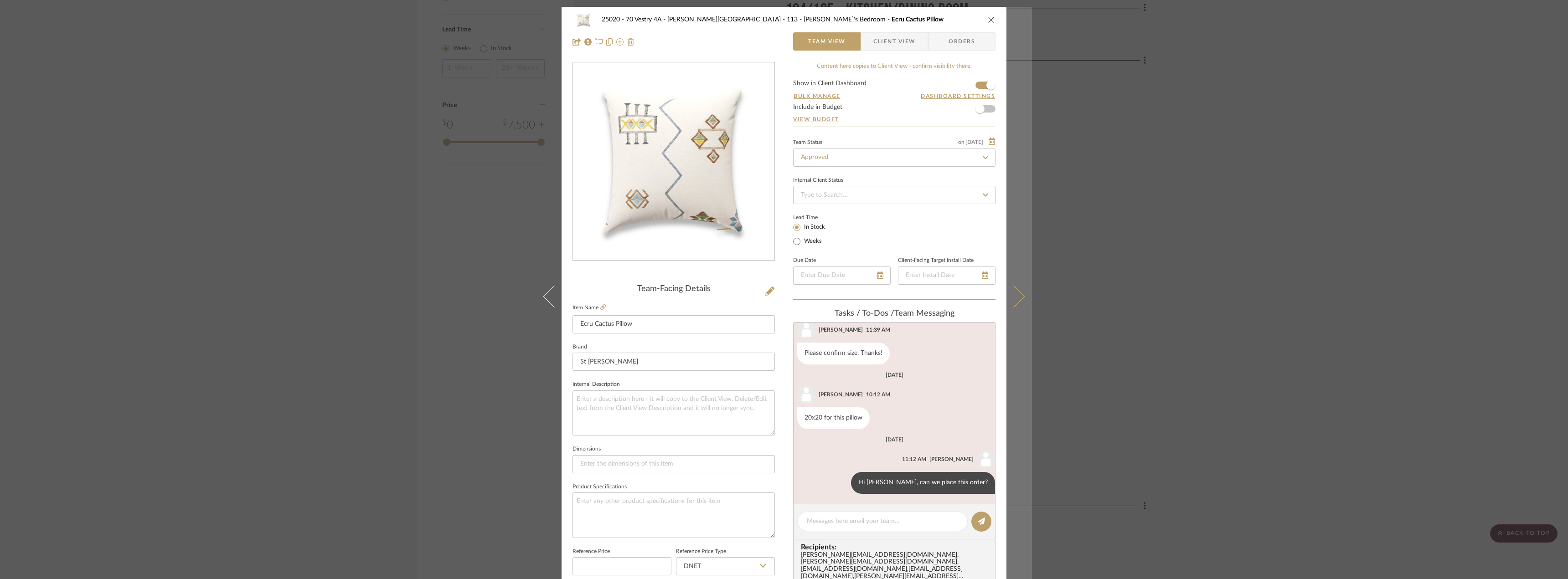
scroll to position [23, 0]
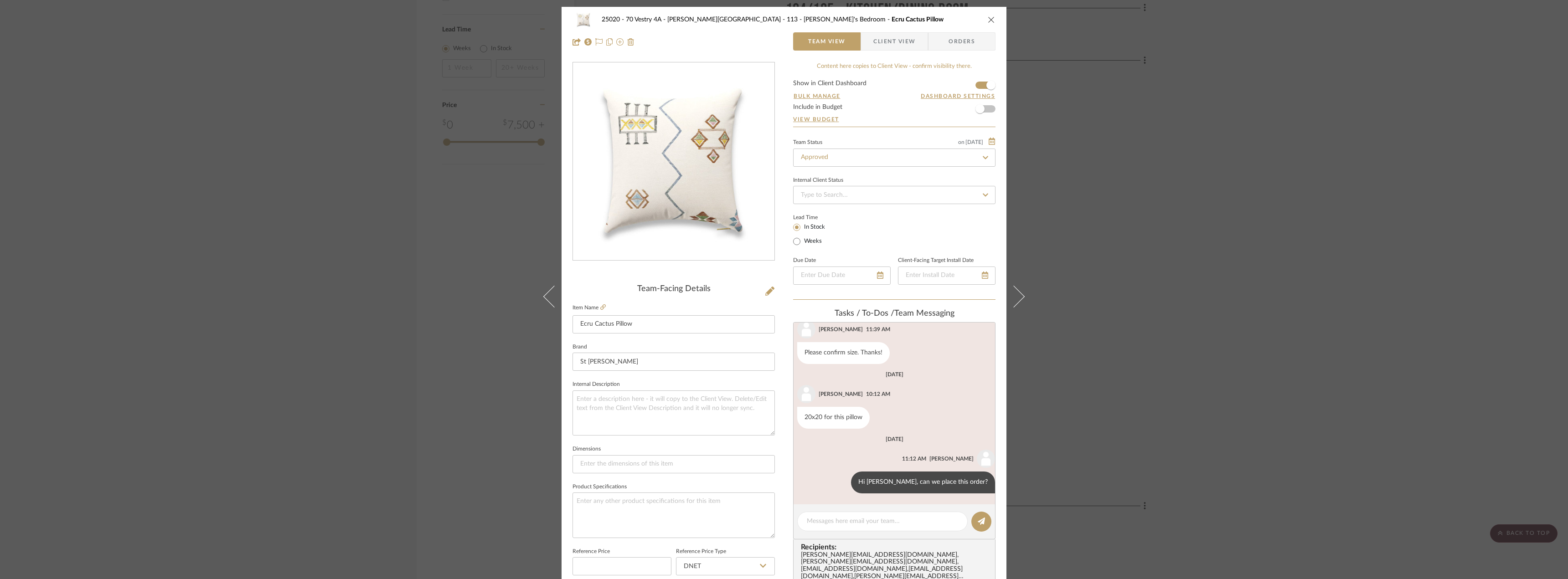
click at [1256, 313] on div "25020 - 70 Vestry 4A - [PERSON_NAME] 113 - [PERSON_NAME]'s Bedroom Ecru Cactus …" at bounding box center [784, 290] width 1568 height 579
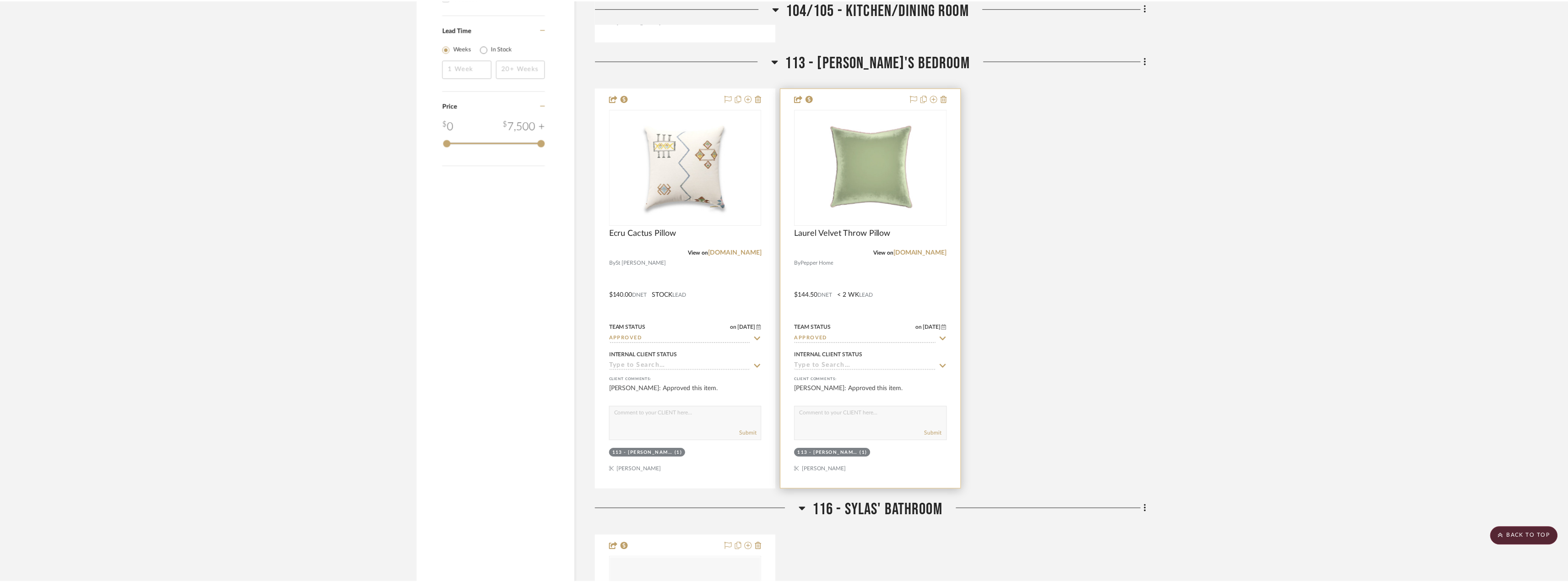
scroll to position [1098, 0]
click at [0, 0] on img at bounding box center [0, 0] width 0 height 0
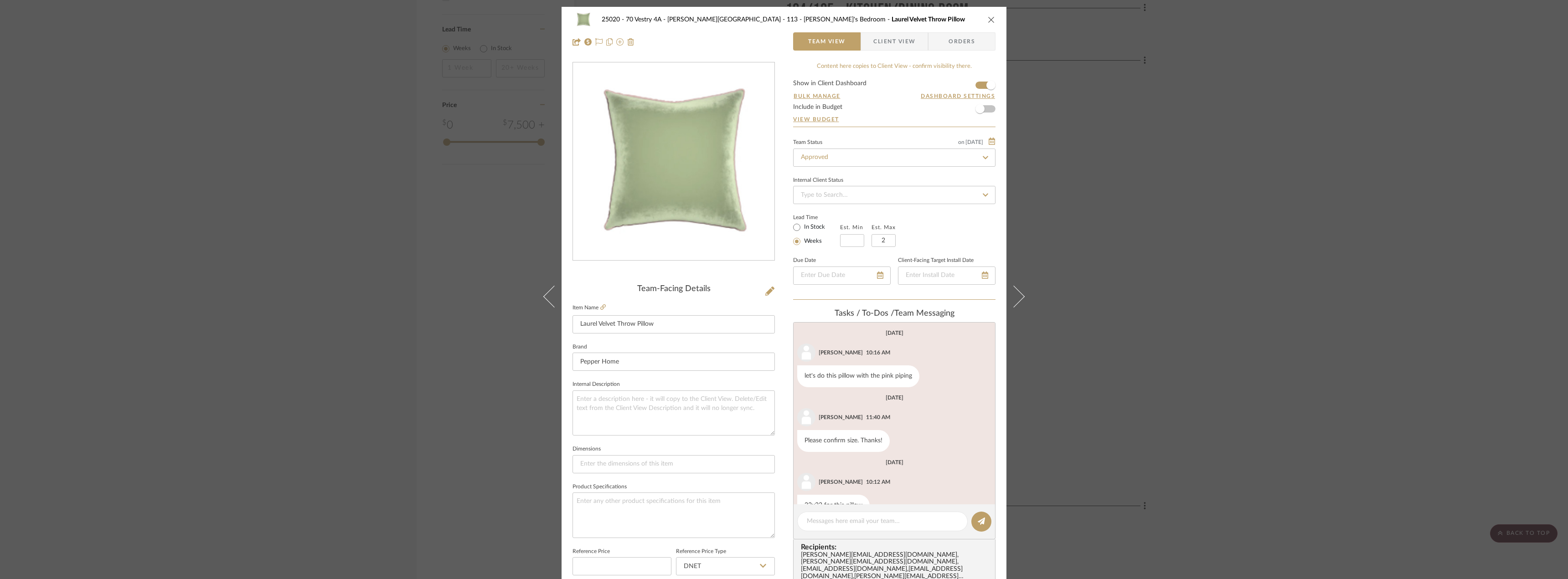
scroll to position [23, 0]
click at [845, 530] on div at bounding box center [883, 521] width 170 height 19
drag, startPoint x: 846, startPoint y: 522, endPoint x: 896, endPoint y: 518, distance: 50.2
click at [847, 521] on textarea at bounding box center [882, 521] width 152 height 10
paste textarea "Hi [PERSON_NAME], can we place this order?"
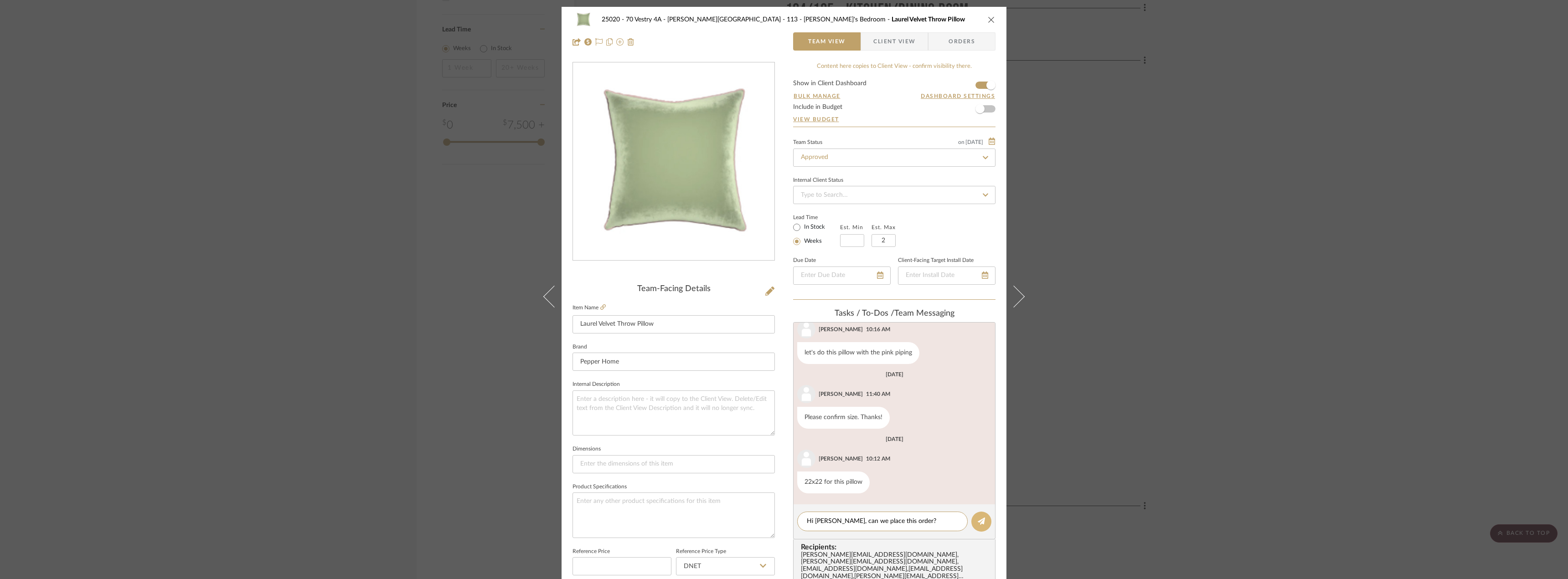
type textarea "Hi [PERSON_NAME], can we place this order?"
click at [979, 525] on icon at bounding box center [981, 521] width 7 height 7
click at [1107, 253] on div "25020 - 70 Vestry 4A - [PERSON_NAME] 113 - [PERSON_NAME]'s Bedroom Laurel Velve…" at bounding box center [784, 290] width 1568 height 579
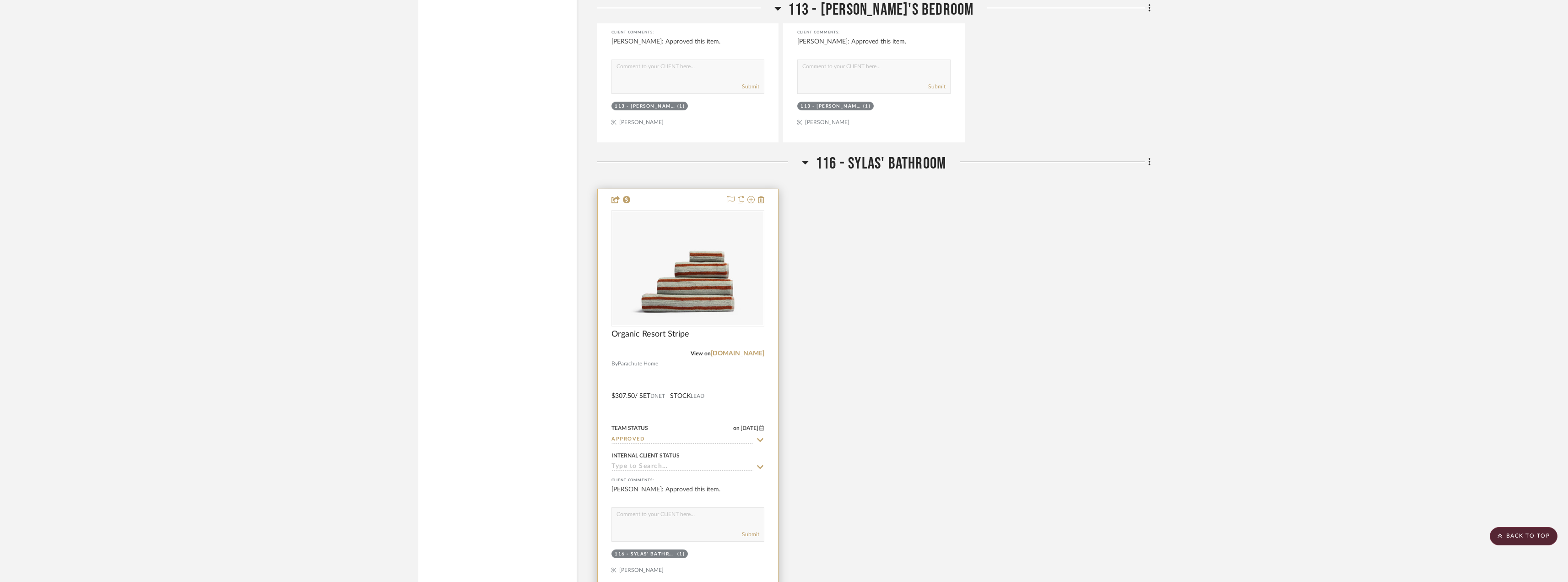
scroll to position [1510, 0]
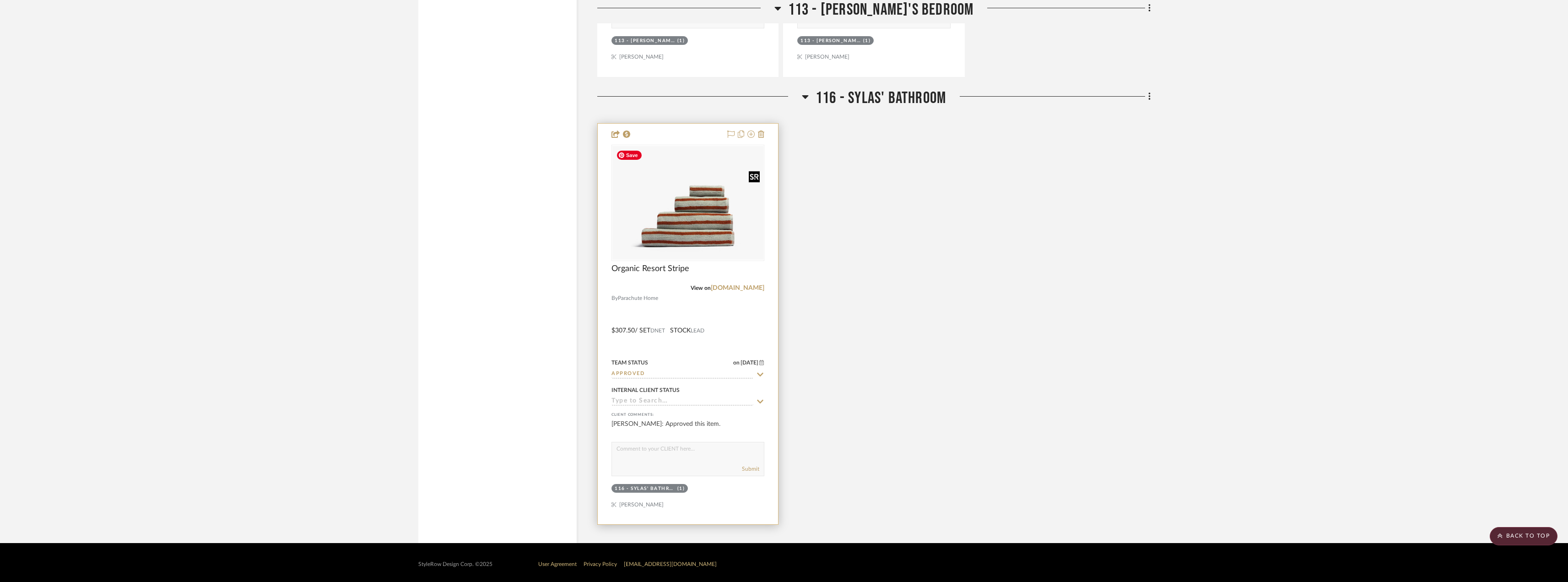
click at [667, 219] on img "0" at bounding box center [687, 203] width 151 height 114
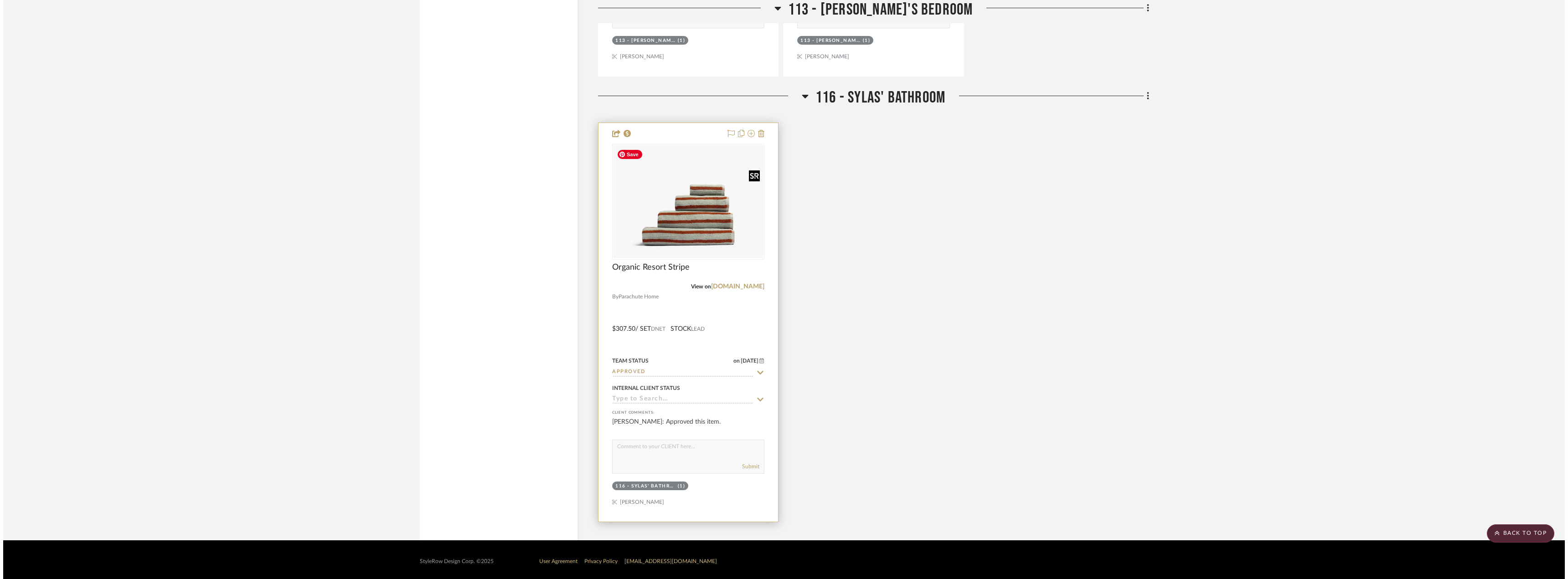
scroll to position [0, 0]
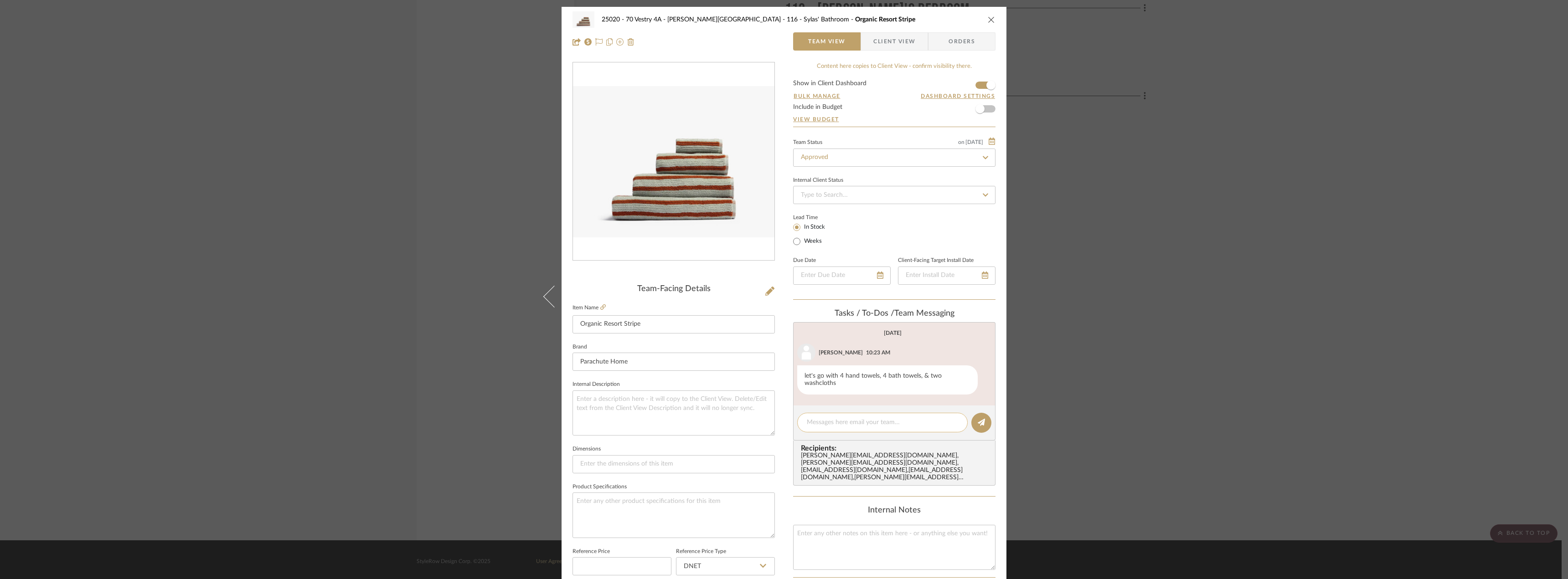
click at [874, 426] on textarea at bounding box center [882, 423] width 152 height 10
paste textarea "Hi [PERSON_NAME], can we place this order?"
type textarea "Hi [PERSON_NAME], can we place this order?"
click at [975, 417] on button at bounding box center [981, 422] width 20 height 20
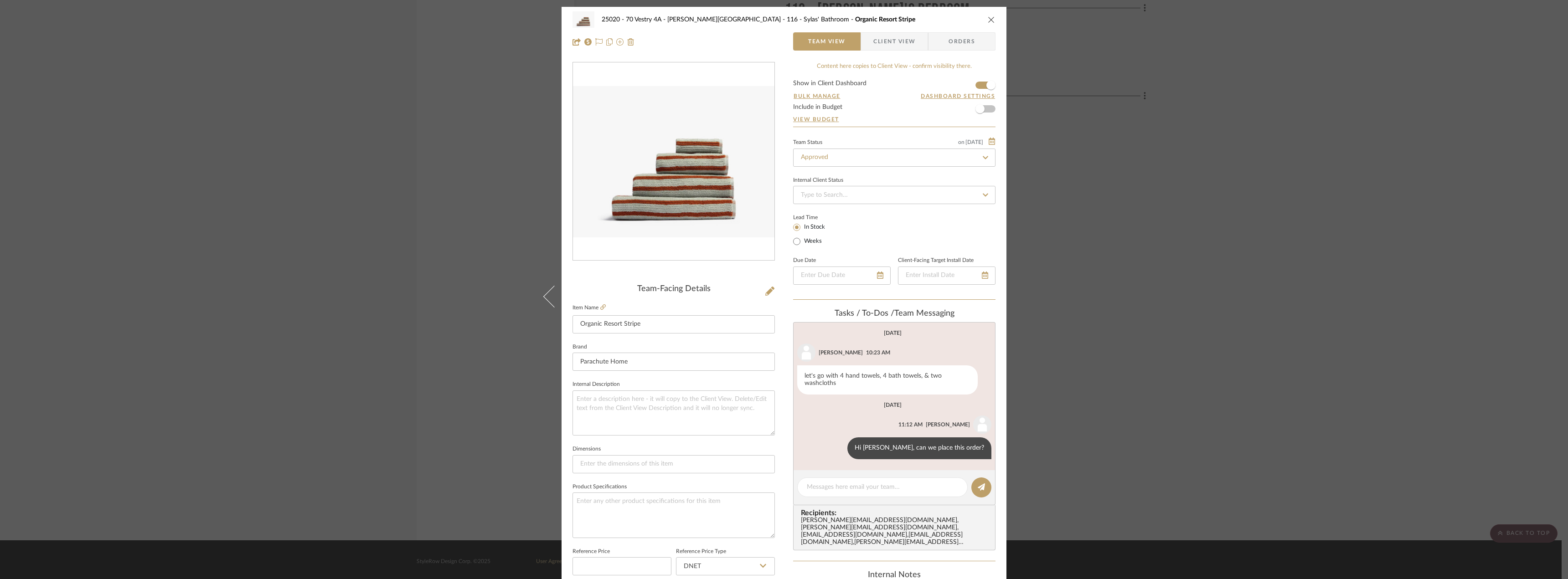
click at [1086, 329] on div "25020 - 70 Vestry 4A - [PERSON_NAME] 116 - [PERSON_NAME]' Bathroom Organic Reso…" at bounding box center [784, 290] width 1568 height 579
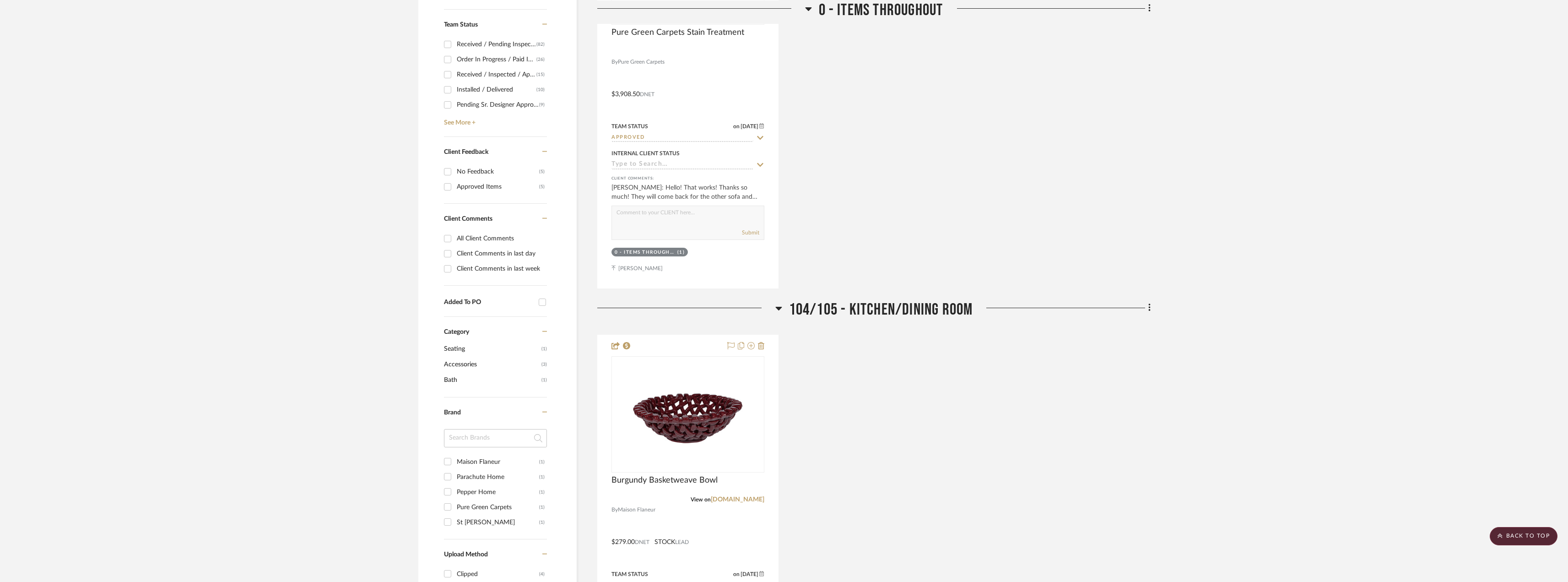
scroll to position [366, 0]
